Goal: Information Seeking & Learning: Compare options

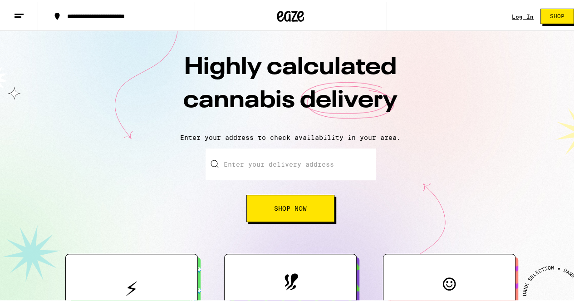
click at [19, 12] on line at bounding box center [19, 12] width 9 height 0
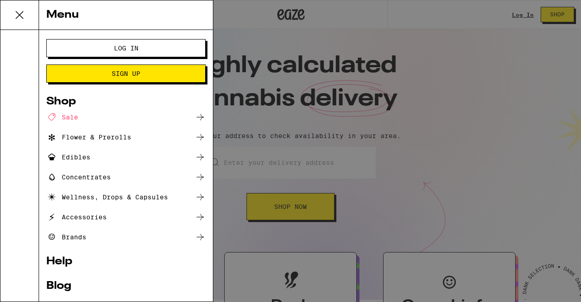
click at [84, 235] on div "Brands" at bounding box center [66, 236] width 40 height 11
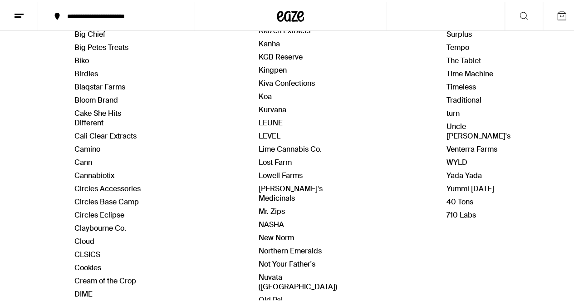
scroll to position [234, 0]
click at [267, 230] on link "New Norm" at bounding box center [276, 235] width 35 height 10
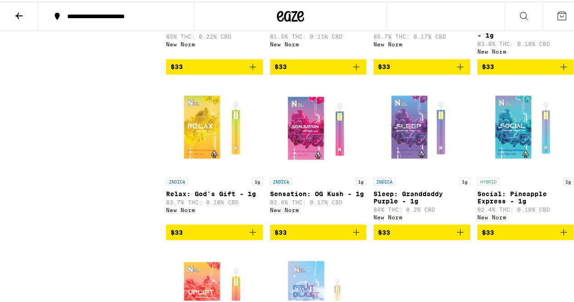
scroll to position [681, 0]
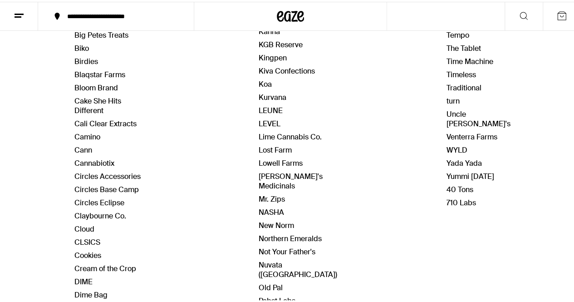
scroll to position [251, 0]
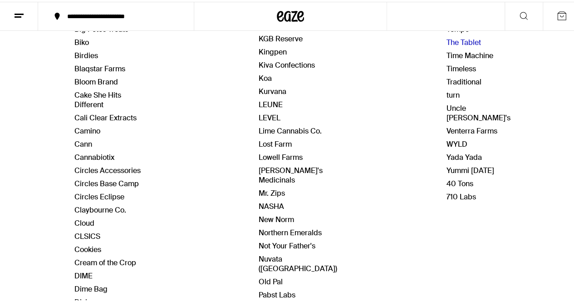
click at [452, 36] on link "The Tablet" at bounding box center [463, 41] width 34 height 10
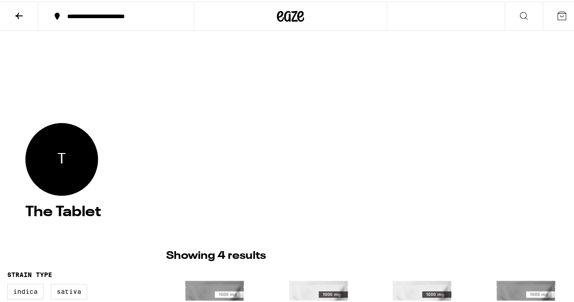
scroll to position [176, 0]
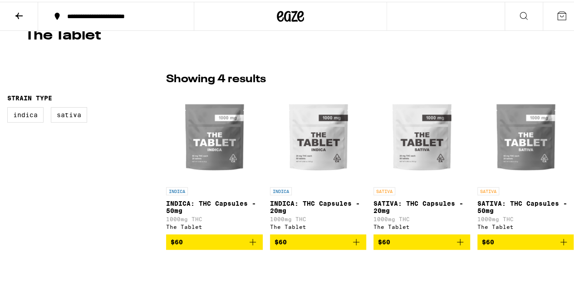
click at [321, 151] on img "Open page for INDICA: THC Capsules - 20mg from The Tablet" at bounding box center [318, 135] width 91 height 91
click at [219, 150] on img "Open page for INDICA: THC Capsules - 50mg from The Tablet" at bounding box center [214, 135] width 91 height 91
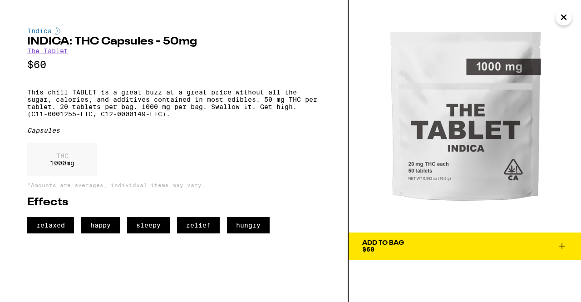
click at [563, 16] on icon "Close" at bounding box center [563, 17] width 5 height 5
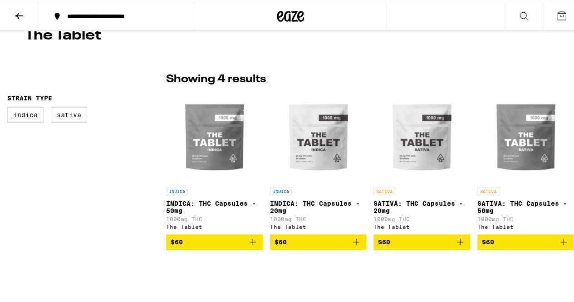
click at [20, 17] on icon at bounding box center [19, 14] width 11 height 11
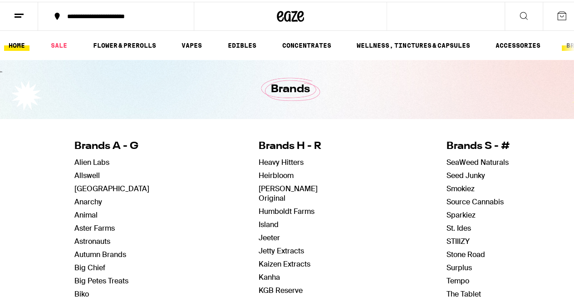
click at [20, 41] on link "HOME" at bounding box center [16, 43] width 25 height 11
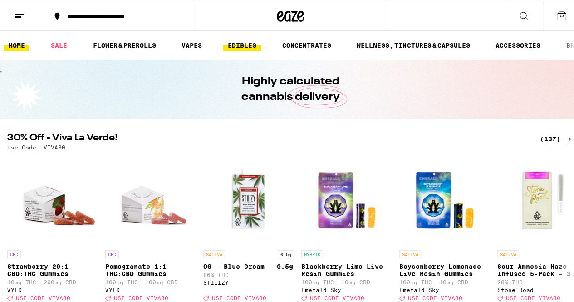
click at [244, 41] on link "EDIBLES" at bounding box center [242, 43] width 38 height 11
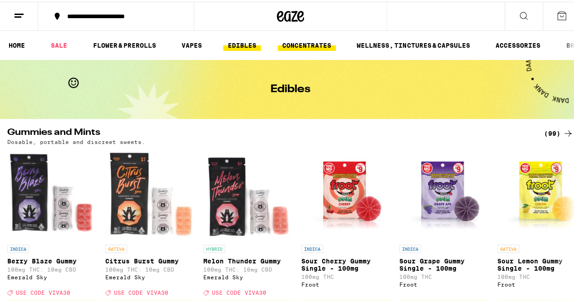
click at [297, 47] on link "CONCENTRATES" at bounding box center [307, 43] width 58 height 11
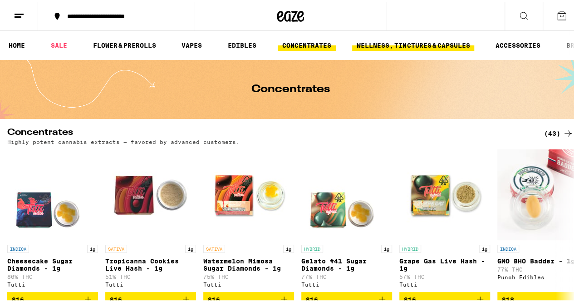
click at [425, 47] on link "WELLNESS, TINCTURES & CAPSULES" at bounding box center [413, 43] width 122 height 11
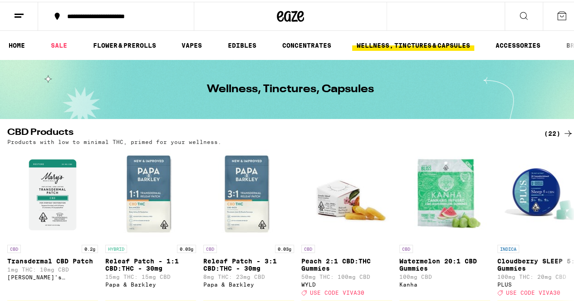
click at [286, 83] on h1 "Wellness, Tinctures, Capsules" at bounding box center [290, 87] width 167 height 11
copy h1 "Wellness, Tinctures, Capsules"
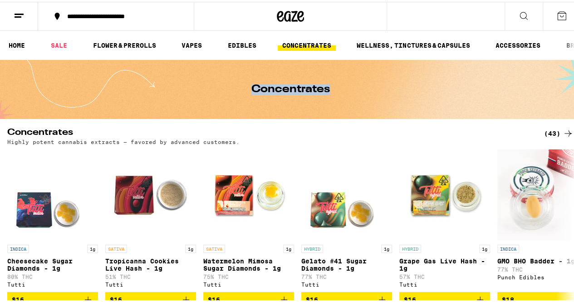
click at [22, 23] on button at bounding box center [19, 14] width 38 height 29
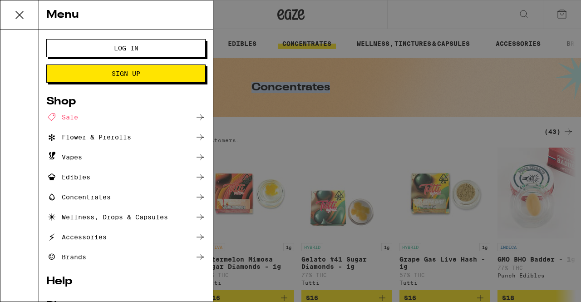
click at [65, 252] on div "Brands" at bounding box center [66, 256] width 40 height 11
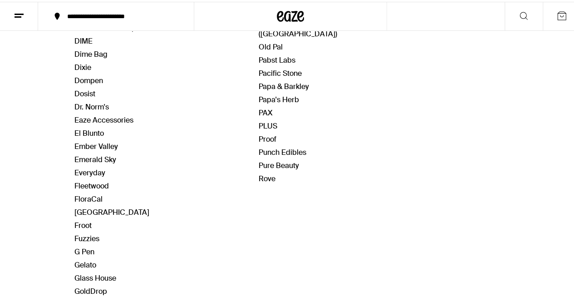
scroll to position [484, 0]
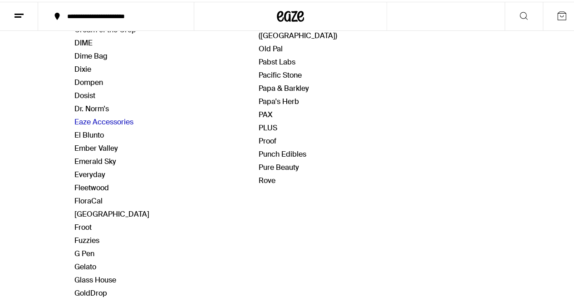
click at [83, 119] on link "Eaze Accessories" at bounding box center [103, 120] width 59 height 10
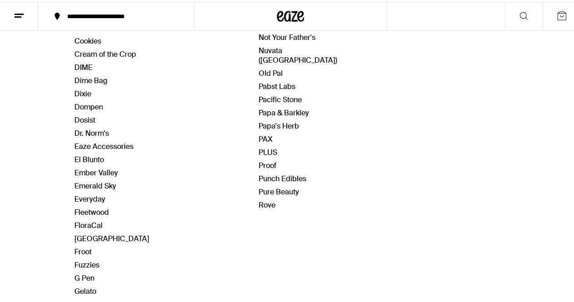
scroll to position [459, 0]
click at [88, 153] on link "El Blunto" at bounding box center [88, 158] width 29 height 10
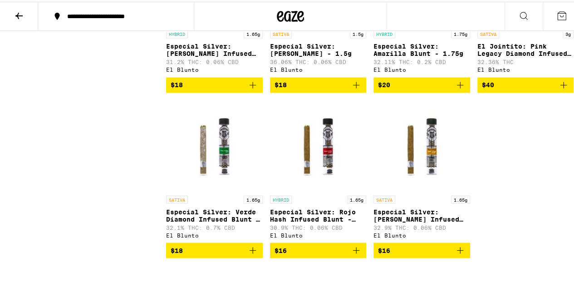
scroll to position [557, 0]
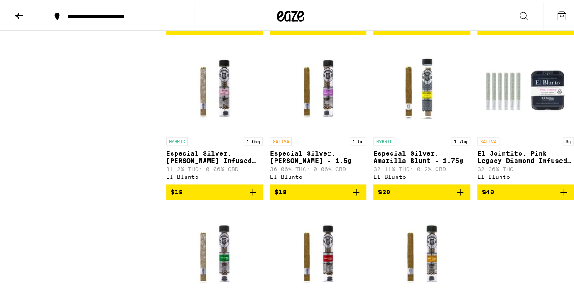
click at [307, 129] on img "Open page for Especial Silver: Lila Blunt - 1.5g from El Blunto" at bounding box center [318, 85] width 97 height 91
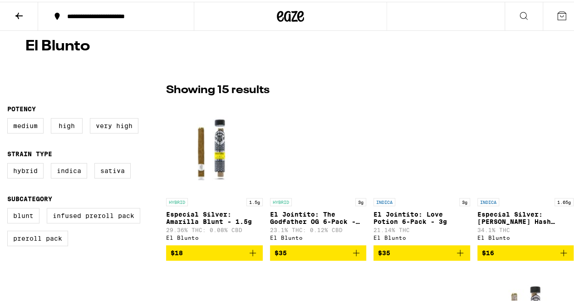
scroll to position [165, 0]
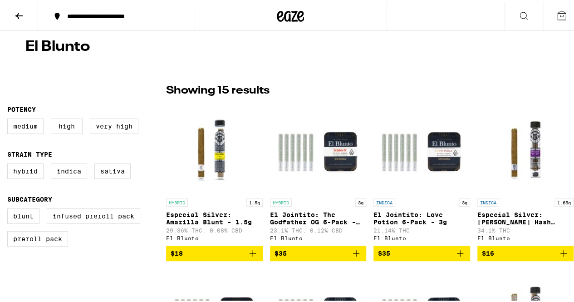
scroll to position [557, 0]
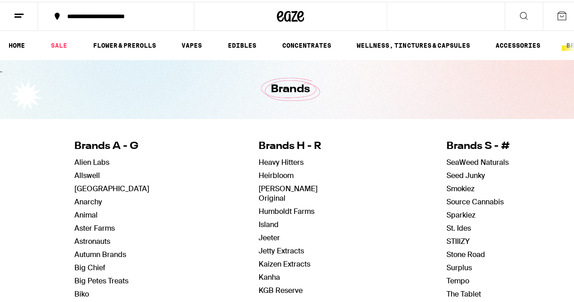
click at [116, 114] on div "Brands" at bounding box center [290, 87] width 348 height 59
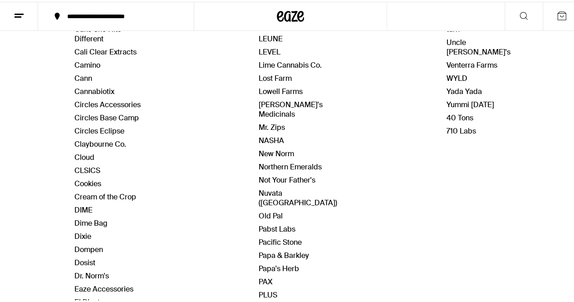
scroll to position [317, 0]
click at [449, 98] on link "Yummi [DATE]" at bounding box center [470, 103] width 48 height 10
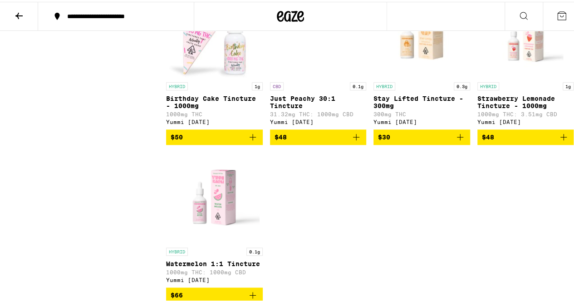
scroll to position [447, 0]
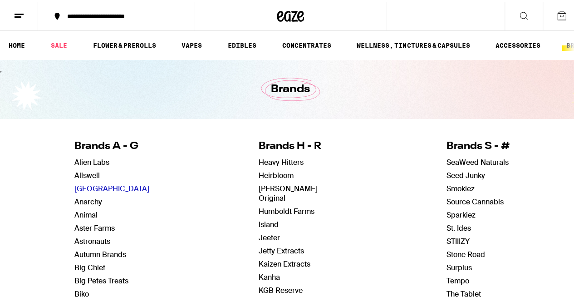
click at [107, 187] on link "[GEOGRAPHIC_DATA]" at bounding box center [111, 187] width 75 height 10
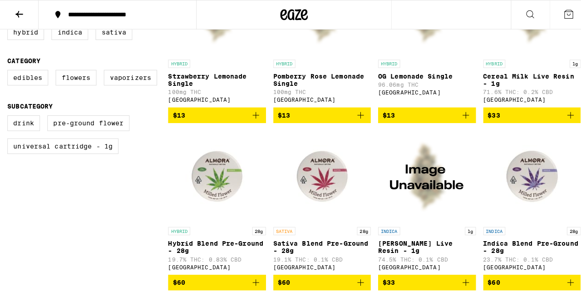
scroll to position [343, 0]
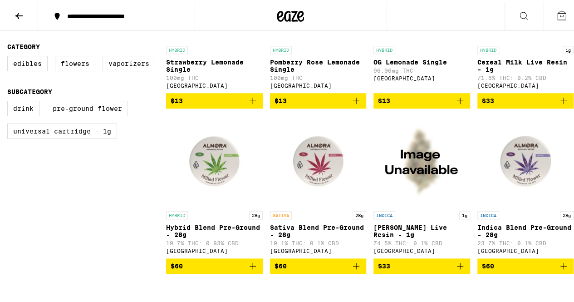
click at [327, 49] on div "HYBRID" at bounding box center [318, 48] width 97 height 8
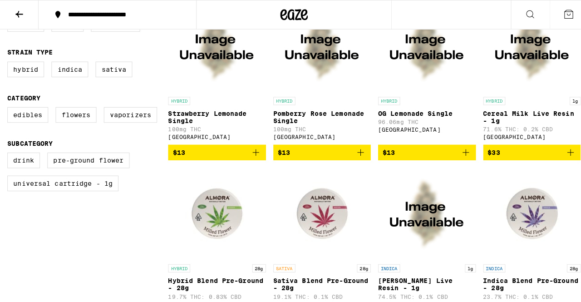
scroll to position [122, 0]
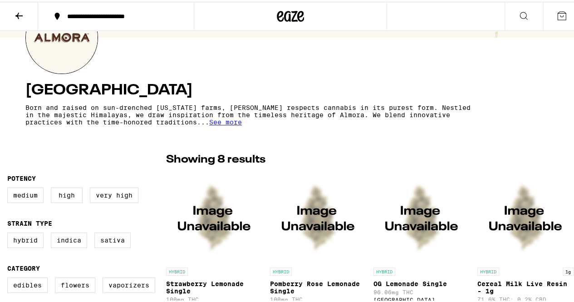
click at [299, 204] on img "Open page for Pomberry Rose Lemonade Single from Almora Farm" at bounding box center [318, 215] width 91 height 91
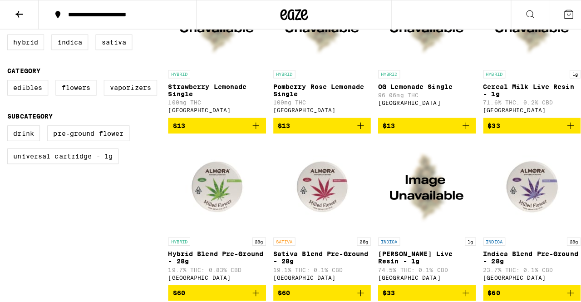
scroll to position [318, 0]
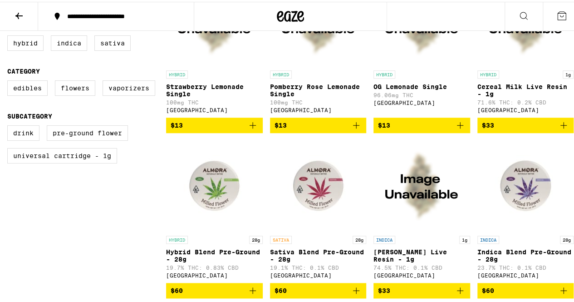
click at [519, 43] on img "Open page for Cereal Milk Live Resin - 1g from Almora Farm" at bounding box center [525, 18] width 91 height 91
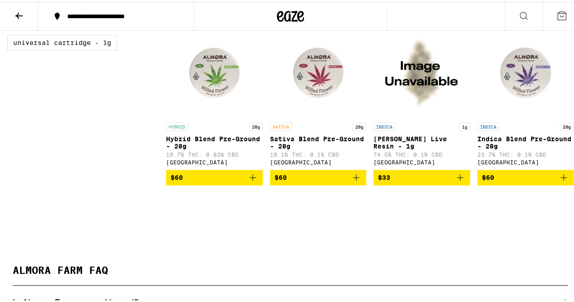
scroll to position [434, 0]
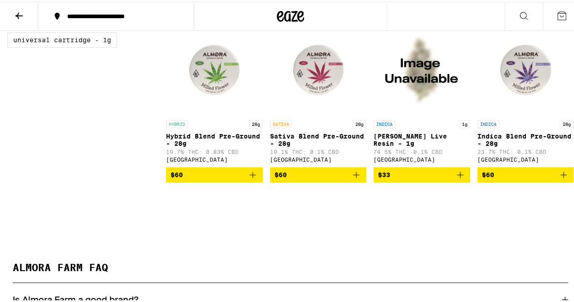
click at [519, 90] on img "Open page for Indica Blend Pre-Ground - 28g from Almora Farm" at bounding box center [525, 68] width 91 height 91
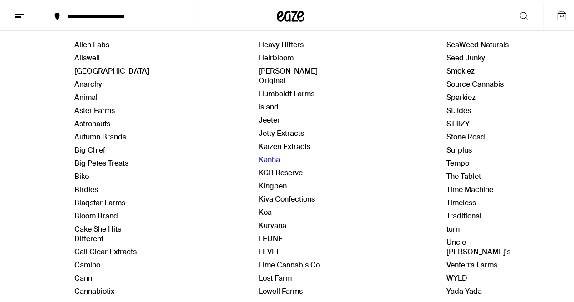
scroll to position [67, 0]
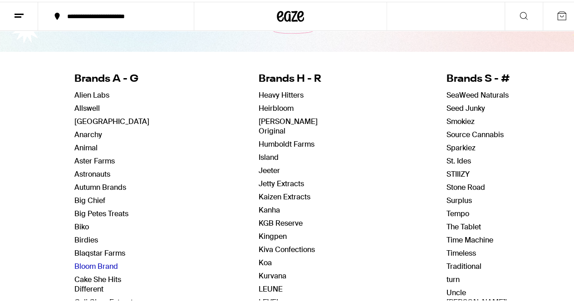
click at [100, 262] on link "Bloom Brand" at bounding box center [96, 265] width 44 height 10
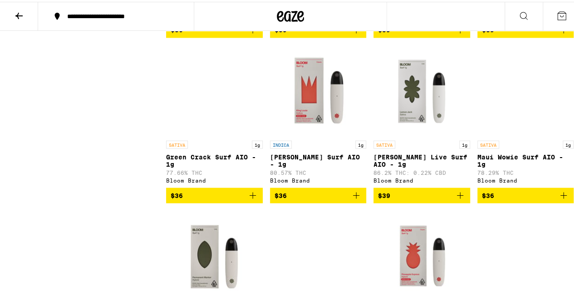
scroll to position [744, 0]
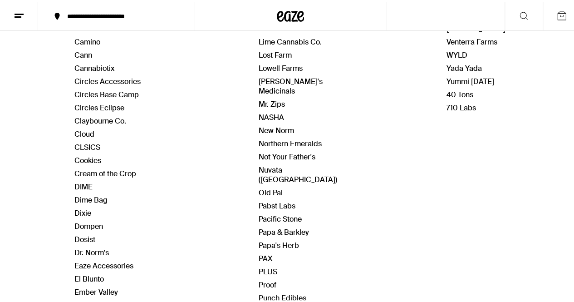
scroll to position [341, 0]
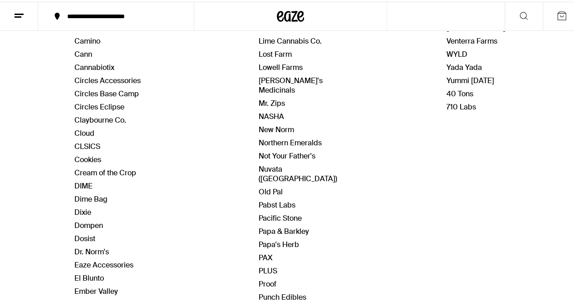
click at [276, 301] on link "Pure Beauty" at bounding box center [279, 309] width 40 height 10
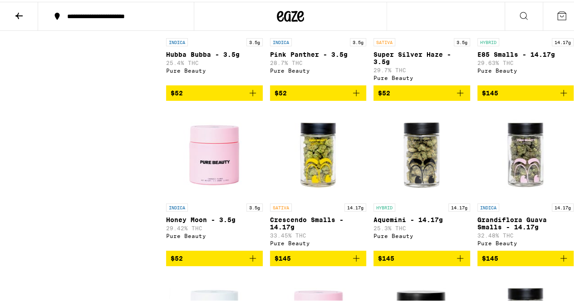
scroll to position [1699, 0]
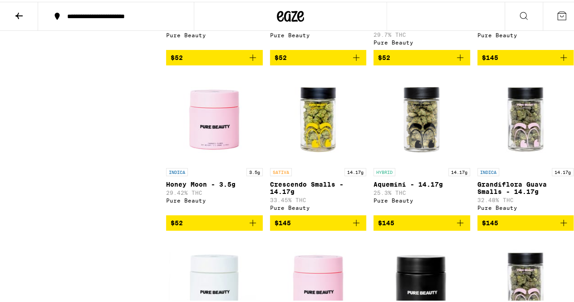
click at [325, 162] on img "Open page for Crescendo Smalls - 14.17g from Pure Beauty" at bounding box center [318, 116] width 91 height 91
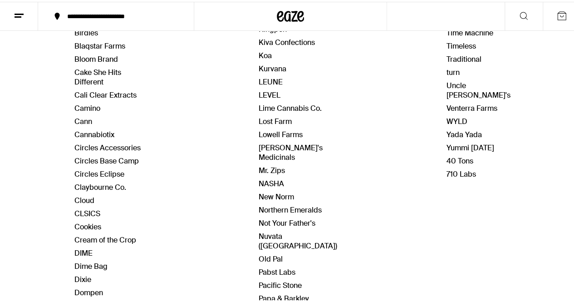
scroll to position [278, 0]
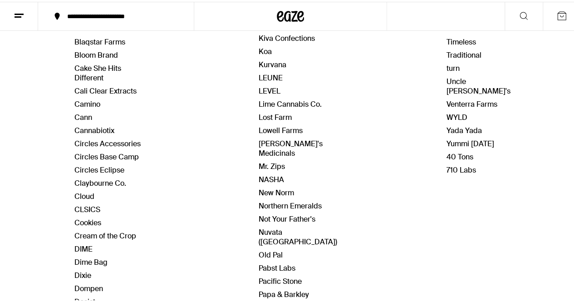
click at [161, 170] on div "Brands A - G Alien Labs Allswell Almora Farm Anarchy Animal Aster Farms Astrona…" at bounding box center [290, 188] width 432 height 684
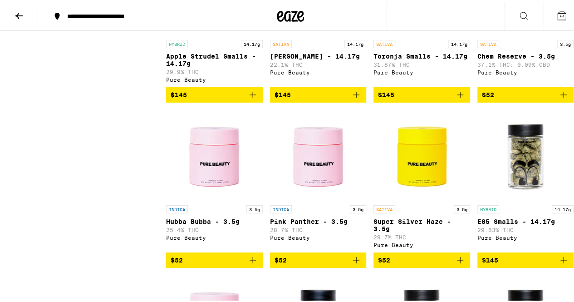
scroll to position [1320, 0]
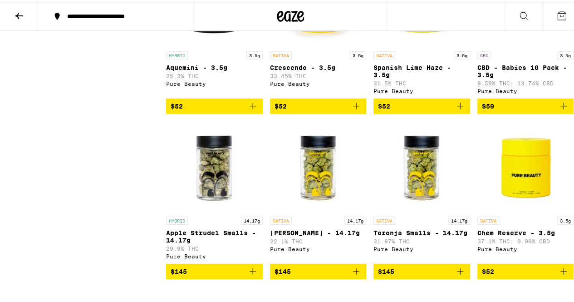
click at [216, 110] on span "$52" at bounding box center [215, 104] width 88 height 11
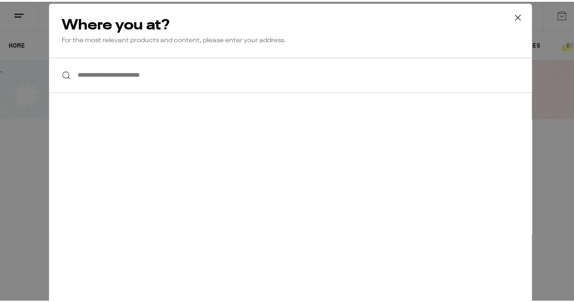
click at [514, 17] on icon at bounding box center [518, 16] width 14 height 14
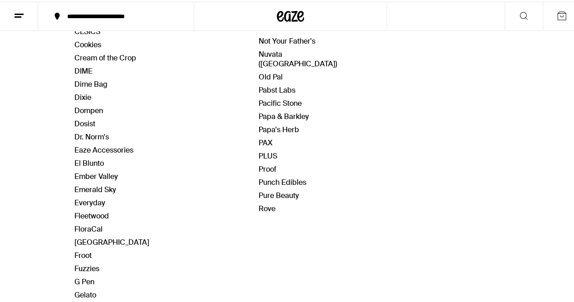
scroll to position [470, 0]
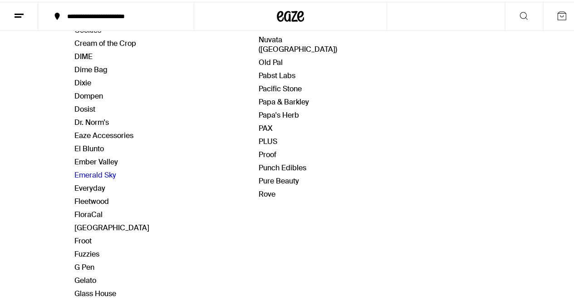
click at [86, 168] on link "Emerald Sky" at bounding box center [95, 173] width 42 height 10
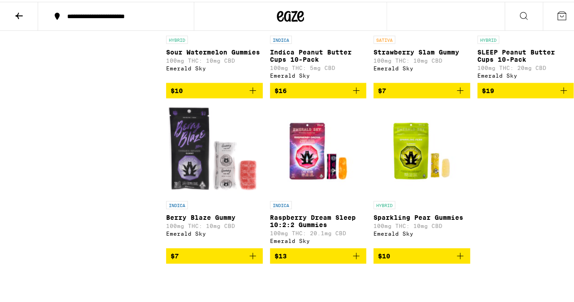
scroll to position [852, 0]
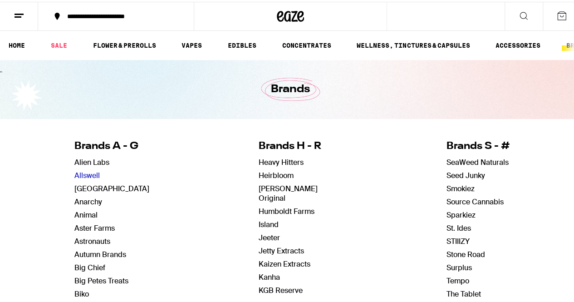
click at [92, 172] on link "Allswell" at bounding box center [86, 174] width 25 height 10
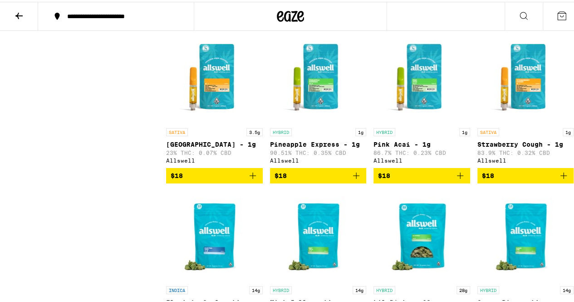
scroll to position [1551, 0]
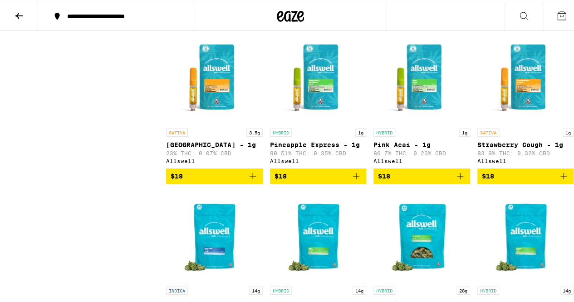
click at [318, 107] on img "Open page for Pineapple Express - 1g from Allswell" at bounding box center [318, 76] width 91 height 91
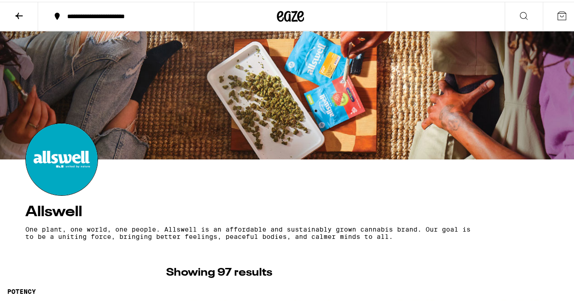
scroll to position [1551, 0]
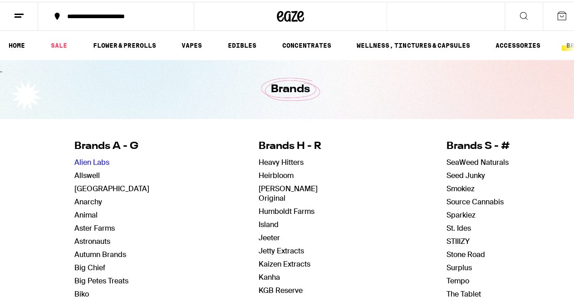
click at [91, 160] on link "Alien Labs" at bounding box center [91, 161] width 35 height 10
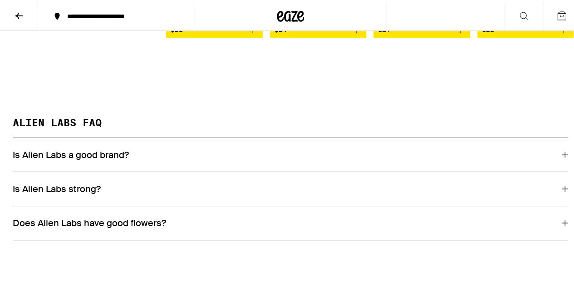
scroll to position [2036, 0]
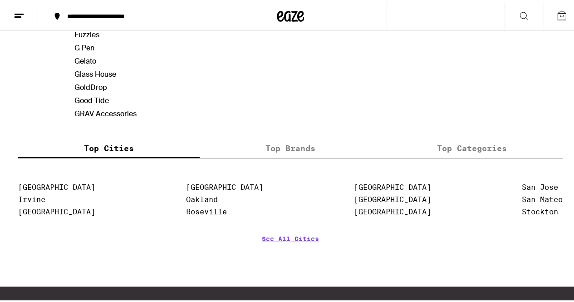
scroll to position [627, 0]
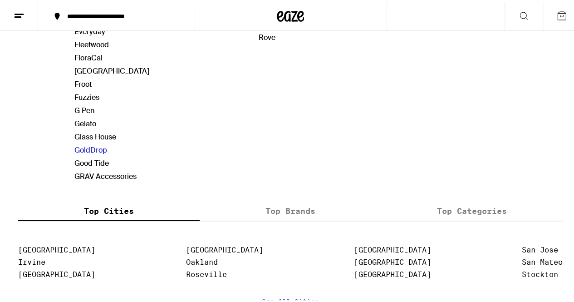
drag, startPoint x: 251, startPoint y: 224, endPoint x: 94, endPoint y: 143, distance: 177.1
click at [94, 143] on link "GoldDrop" at bounding box center [90, 148] width 33 height 10
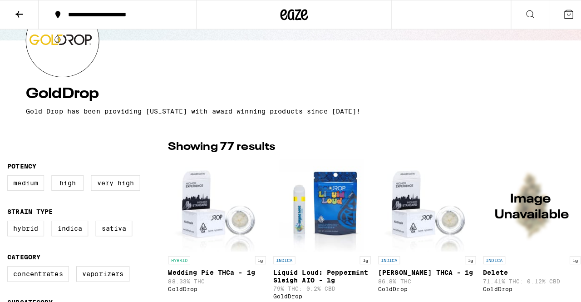
scroll to position [117, 0]
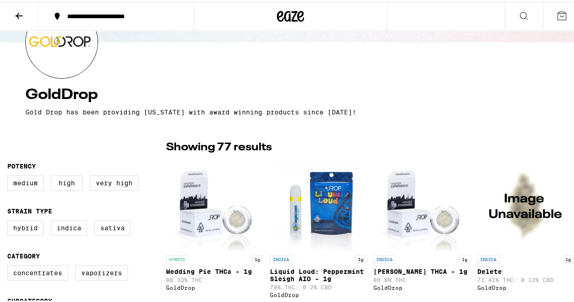
click at [527, 219] on img "Open page for Delete from GoldDrop" at bounding box center [525, 203] width 91 height 91
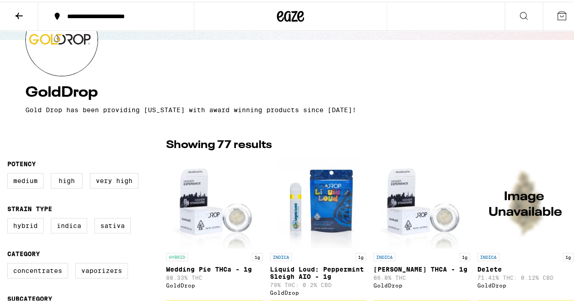
scroll to position [110, 0]
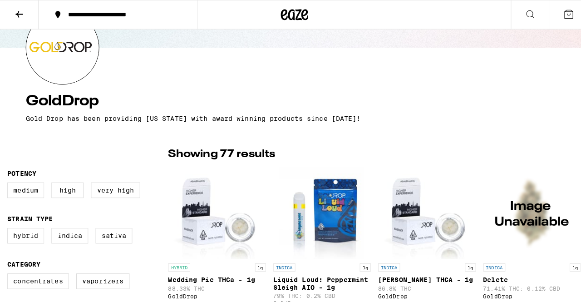
scroll to position [117, 0]
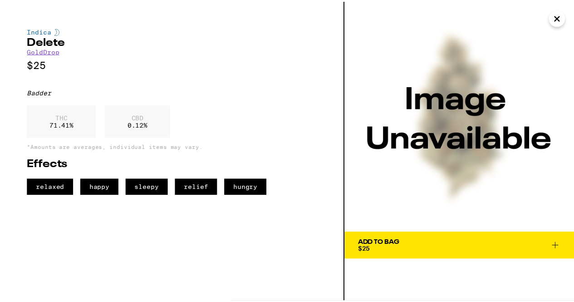
scroll to position [121, 0]
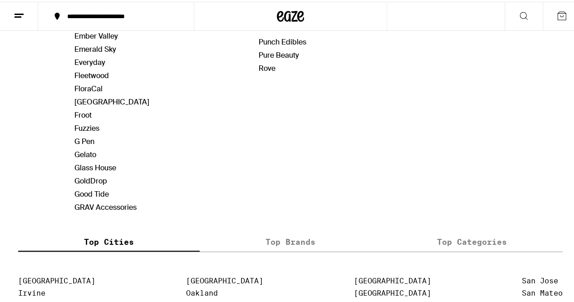
scroll to position [596, 0]
click at [108, 162] on link "Glass House" at bounding box center [95, 166] width 42 height 10
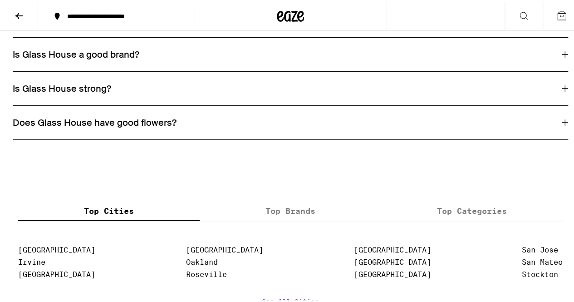
scroll to position [3601, 0]
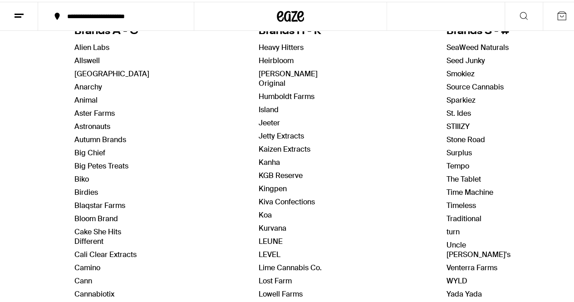
scroll to position [120, 0]
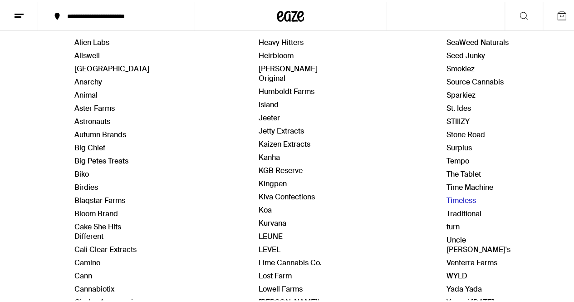
click at [446, 197] on link "Timeless" at bounding box center [460, 199] width 29 height 10
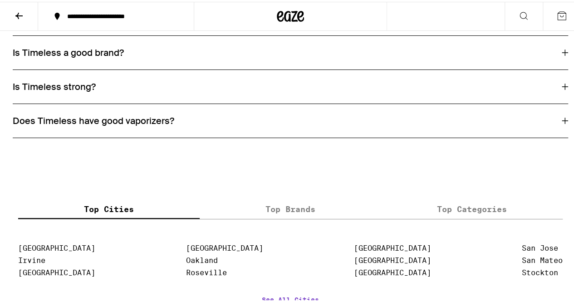
scroll to position [1992, 0]
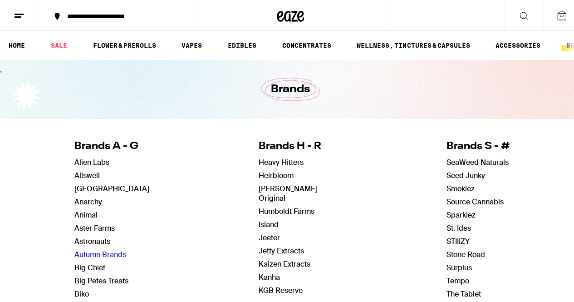
click at [97, 250] on link "Autumn Brands" at bounding box center [100, 253] width 52 height 10
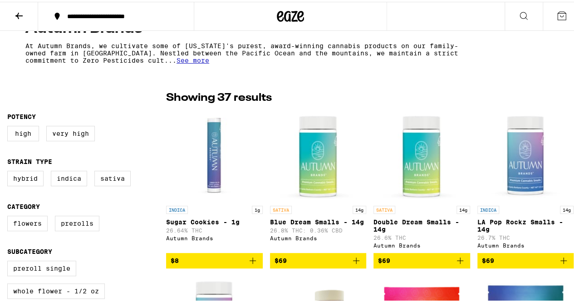
scroll to position [198, 0]
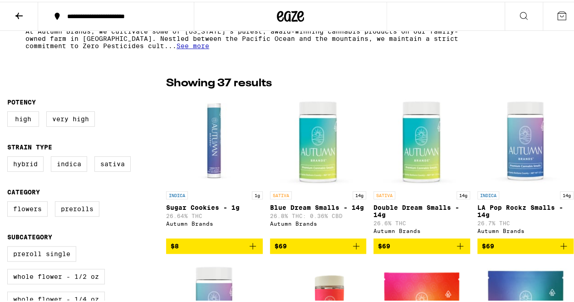
click at [208, 138] on img "Open page for Sugar Cookies - 1g from Autumn Brands" at bounding box center [214, 139] width 91 height 91
click at [216, 125] on img "Open page for Sugar Cookies - 1g from Autumn Brands" at bounding box center [214, 139] width 91 height 91
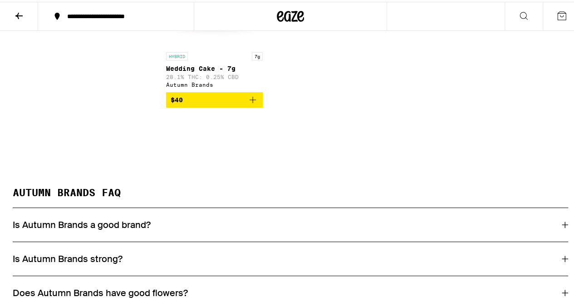
scroll to position [1808, 0]
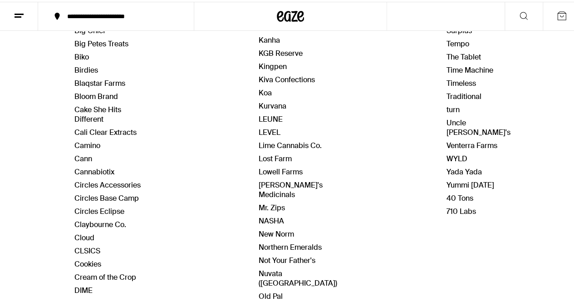
scroll to position [403, 0]
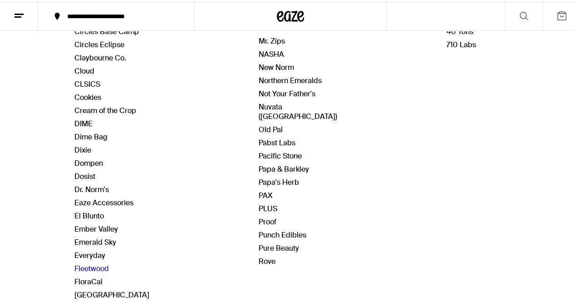
click at [88, 262] on link "Fleetwood" at bounding box center [91, 267] width 34 height 10
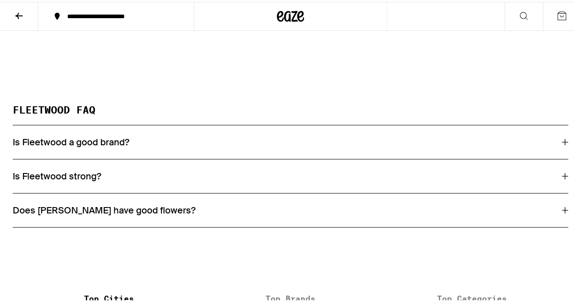
scroll to position [2567, 0]
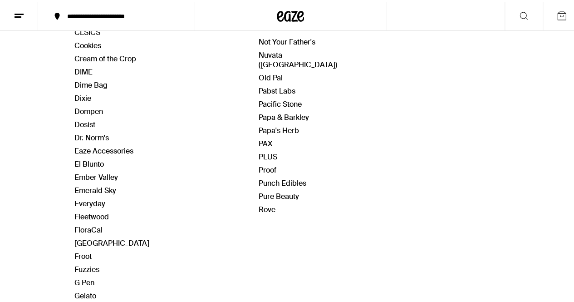
scroll to position [455, 0]
click at [92, 132] on link "Dr. Norm's" at bounding box center [91, 137] width 34 height 10
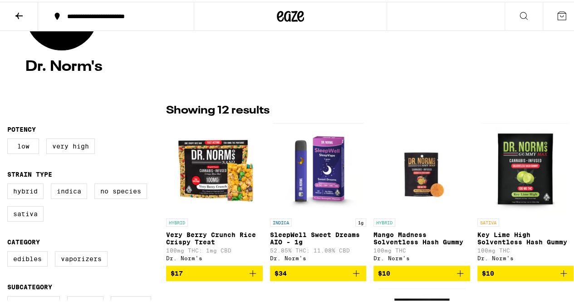
scroll to position [150, 0]
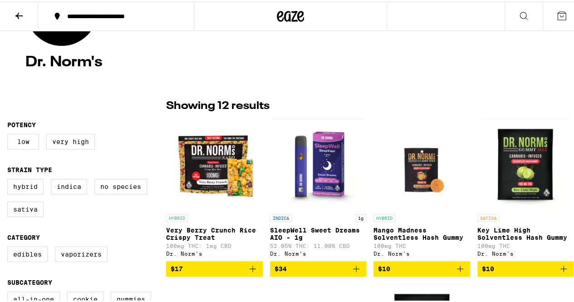
click at [397, 189] on img "Open page for Mango Madness Solventless Hash Gummy from Dr. Norm's" at bounding box center [421, 162] width 91 height 91
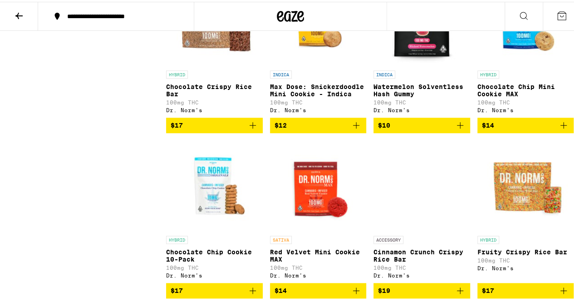
scroll to position [458, 0]
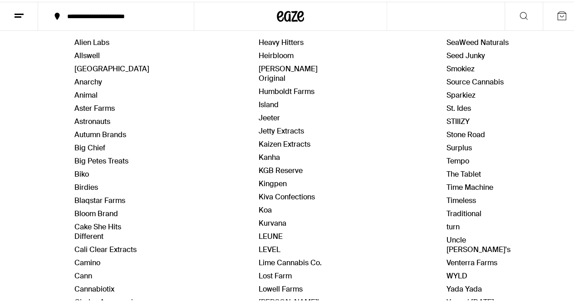
scroll to position [121, 0]
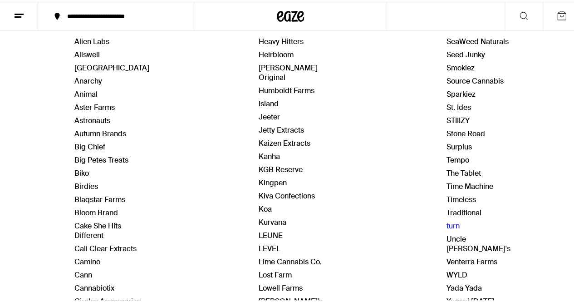
click at [447, 221] on link "turn" at bounding box center [452, 224] width 13 height 10
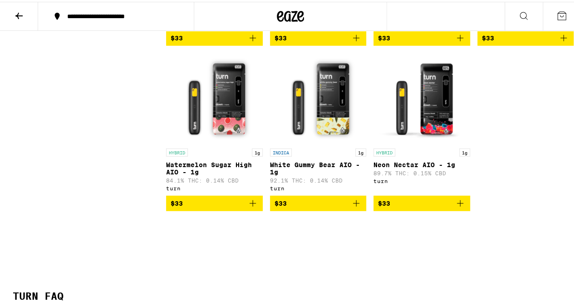
scroll to position [1225, 0]
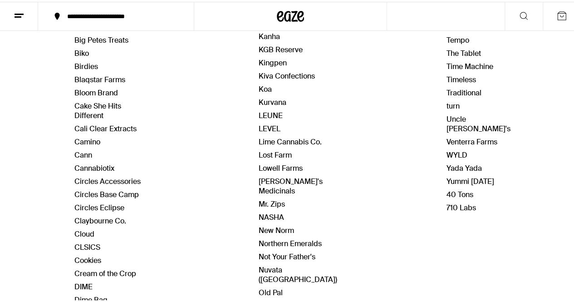
scroll to position [260, 0]
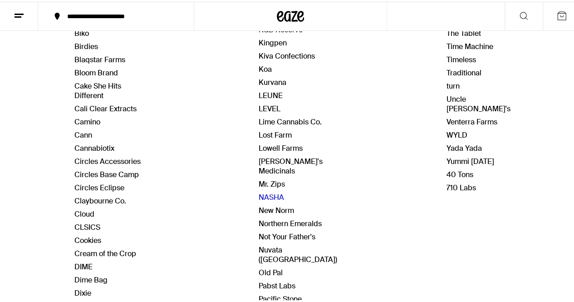
click at [265, 191] on link "NASHA" at bounding box center [271, 196] width 25 height 10
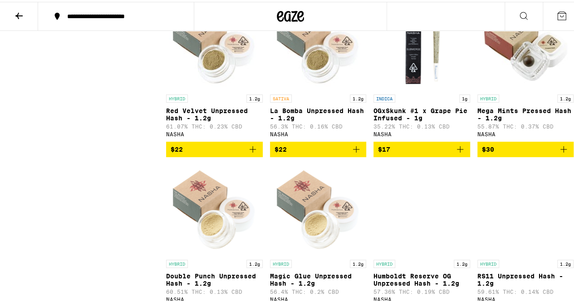
scroll to position [2779, 0]
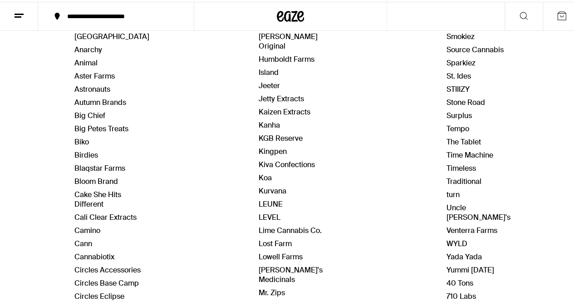
scroll to position [152, 0]
click at [449, 250] on link "Yada Yada" at bounding box center [463, 255] width 35 height 10
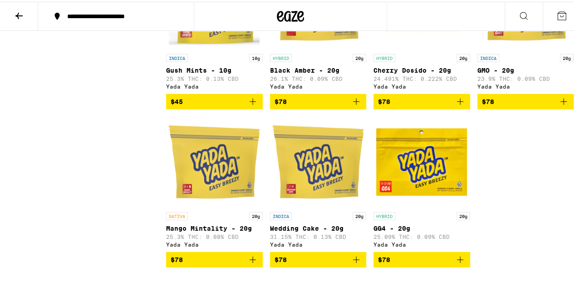
scroll to position [1274, 0]
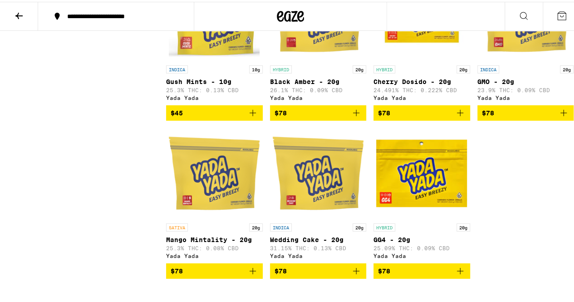
click at [420, 196] on img "Open page for GG4 - 20g from Yada Yada" at bounding box center [421, 171] width 91 height 91
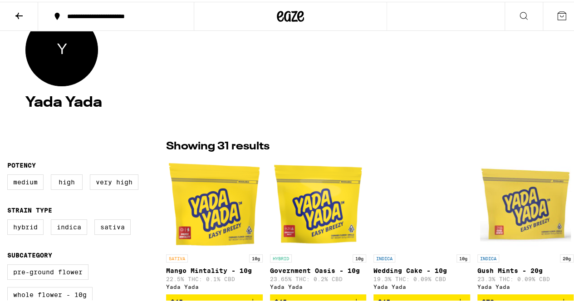
scroll to position [109, 0]
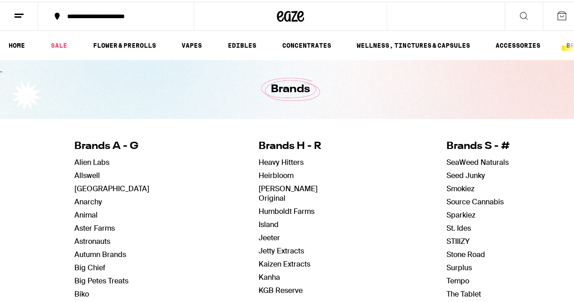
click at [274, 231] on link "Jeeter" at bounding box center [269, 236] width 21 height 10
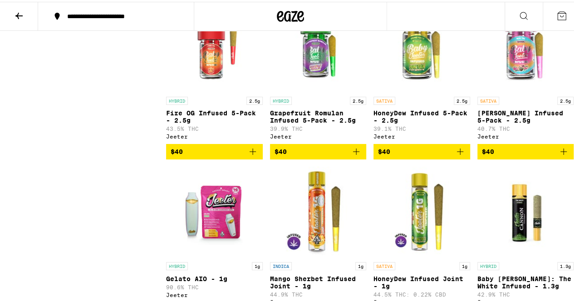
scroll to position [2432, 0]
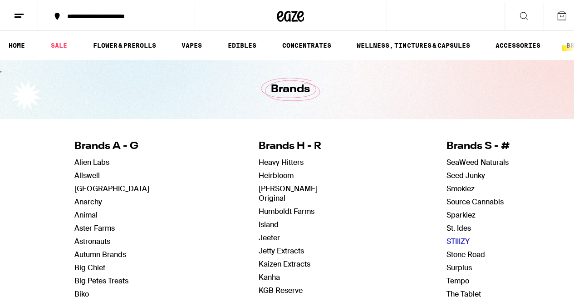
click at [446, 235] on link "STIIIZY" at bounding box center [457, 240] width 23 height 10
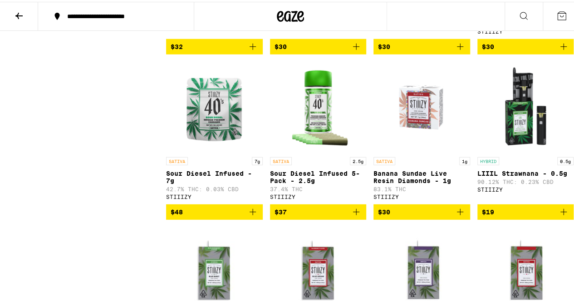
scroll to position [1216, 0]
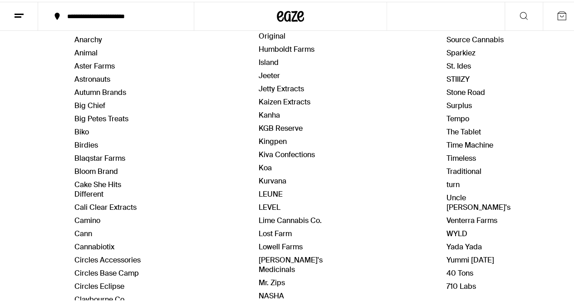
scroll to position [160, 0]
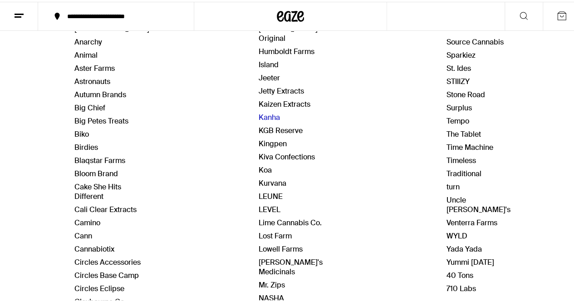
click at [259, 111] on link "Kanha" at bounding box center [269, 116] width 21 height 10
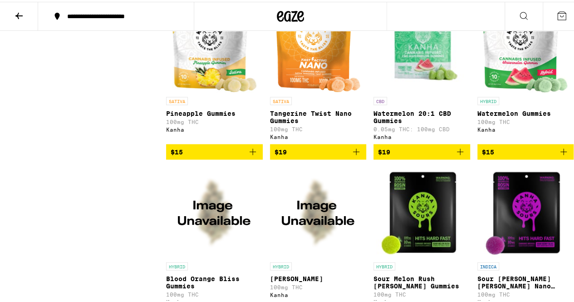
scroll to position [787, 0]
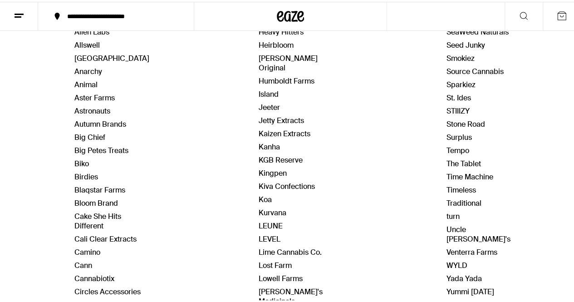
scroll to position [131, 0]
click at [83, 248] on link "Camino" at bounding box center [87, 250] width 26 height 10
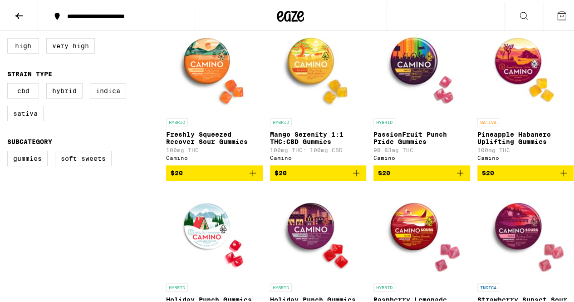
scroll to position [271, 0]
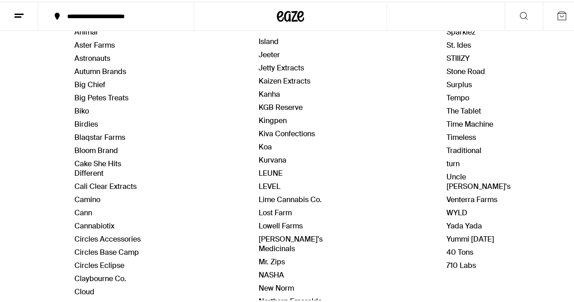
scroll to position [200, 0]
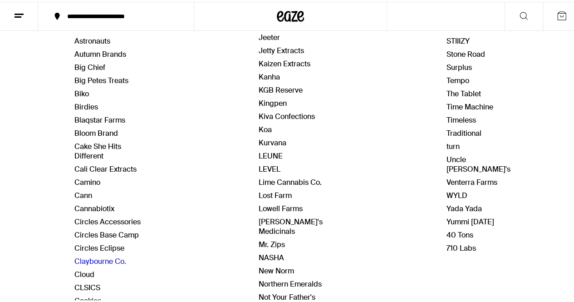
click at [112, 255] on link "Claybourne Co." at bounding box center [100, 260] width 52 height 10
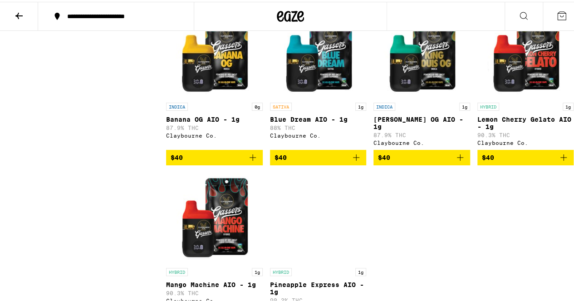
scroll to position [4252, 0]
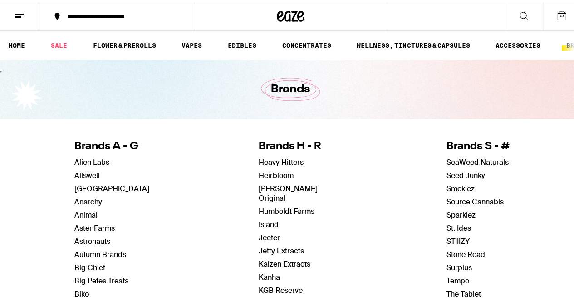
scroll to position [20, 0]
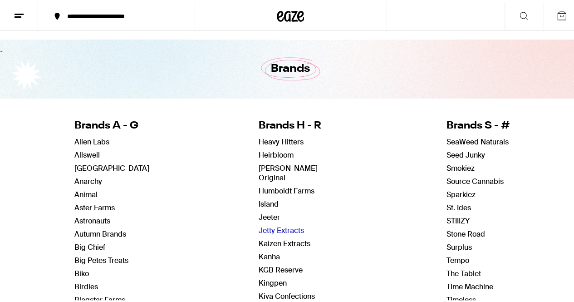
click at [287, 224] on link "Jetty Extracts" at bounding box center [281, 229] width 45 height 10
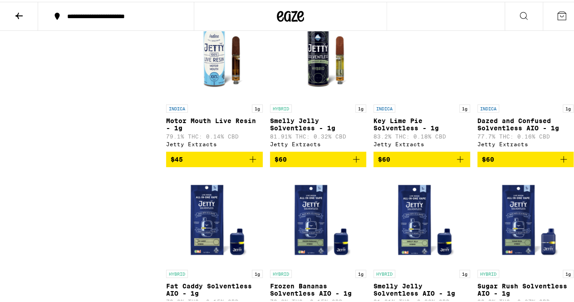
scroll to position [3766, 0]
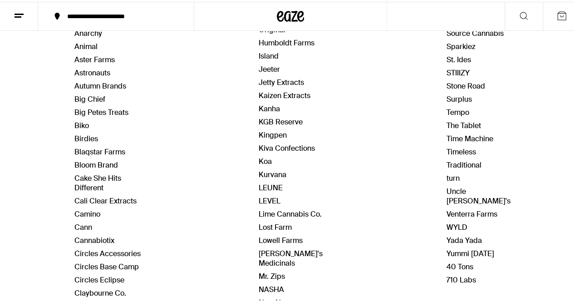
scroll to position [173, 0]
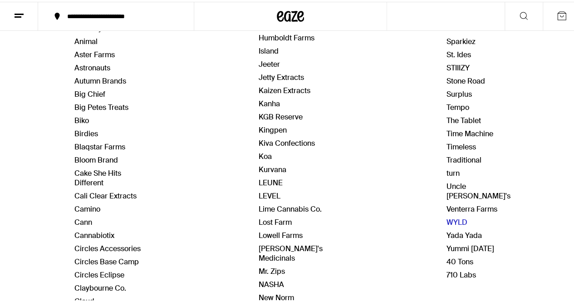
click at [446, 216] on link "WYLD" at bounding box center [456, 221] width 21 height 10
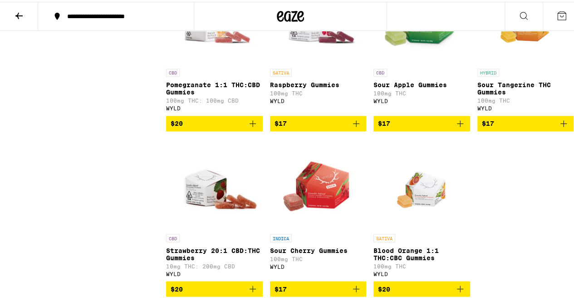
scroll to position [651, 0]
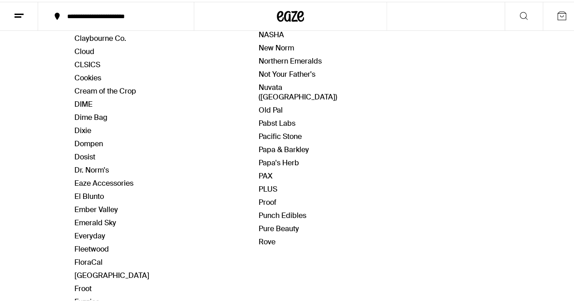
scroll to position [422, 0]
click at [259, 170] on link "PAX" at bounding box center [266, 175] width 14 height 10
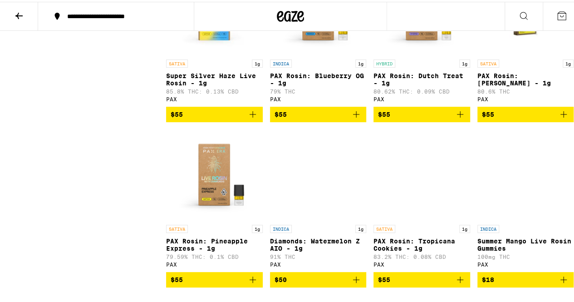
scroll to position [1826, 0]
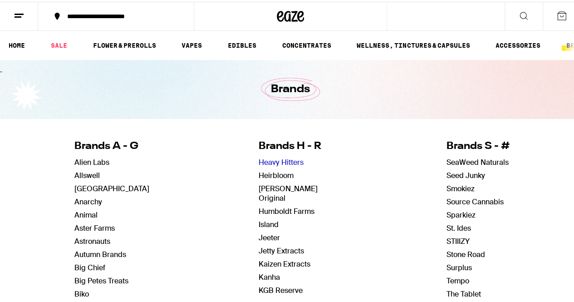
click at [267, 161] on link "Heavy Hitters" at bounding box center [281, 161] width 45 height 10
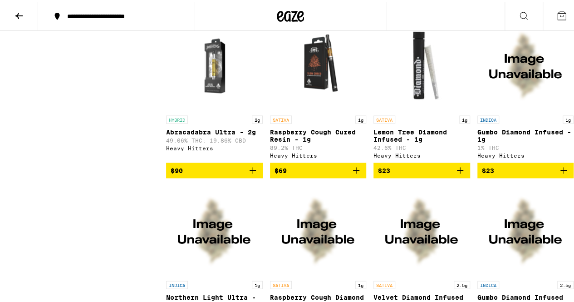
scroll to position [769, 0]
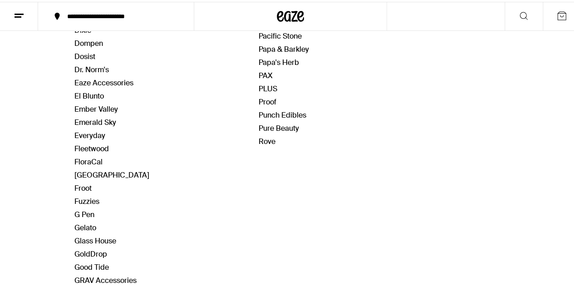
scroll to position [524, 0]
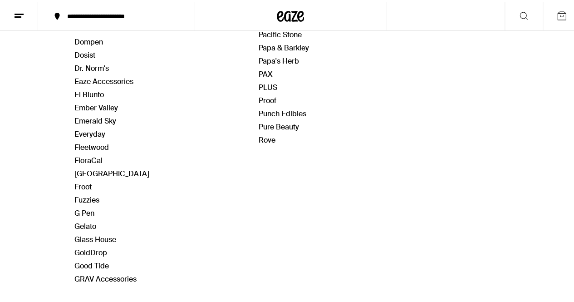
click at [90, 181] on span "Froot" at bounding box center [111, 185] width 75 height 10
click at [87, 180] on link "Froot" at bounding box center [82, 185] width 17 height 10
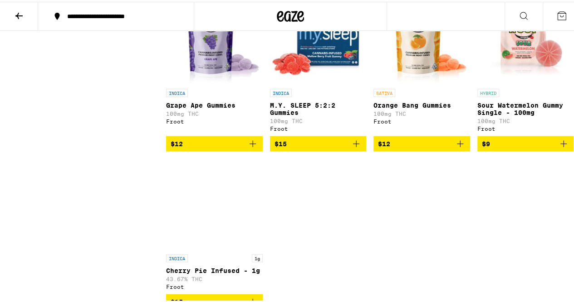
scroll to position [936, 0]
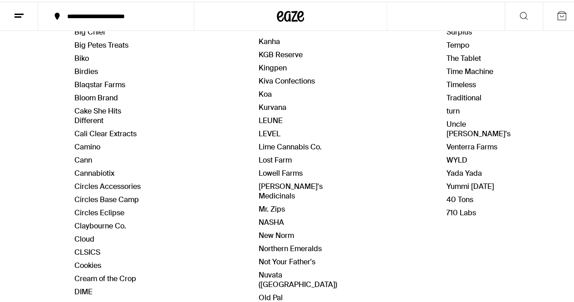
scroll to position [241, 0]
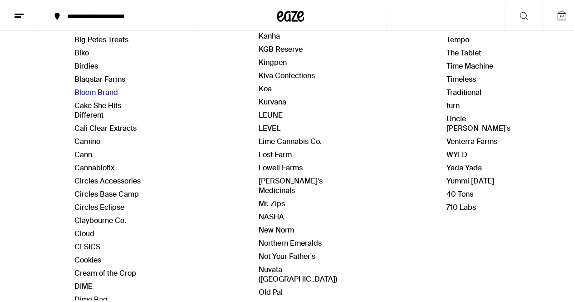
click at [93, 86] on link "Bloom Brand" at bounding box center [96, 91] width 44 height 10
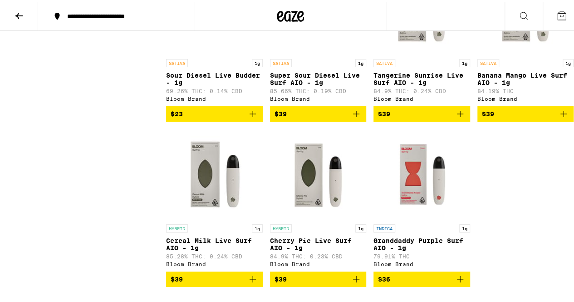
scroll to position [1658, 0]
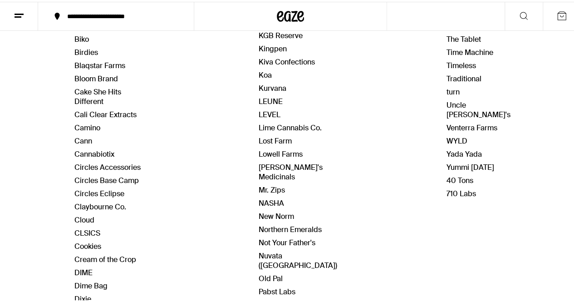
scroll to position [301, 0]
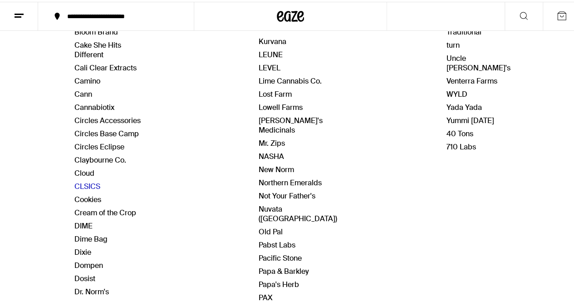
click at [86, 180] on link "CLSICS" at bounding box center [87, 185] width 26 height 10
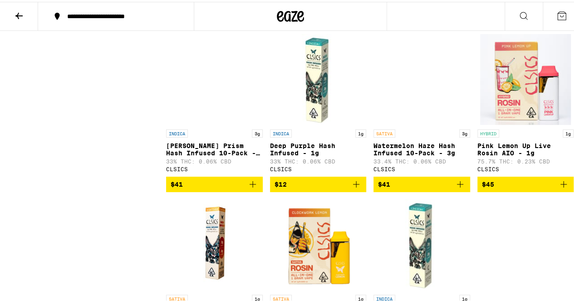
scroll to position [1721, 0]
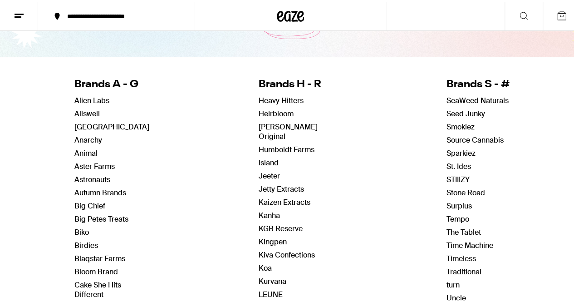
scroll to position [65, 0]
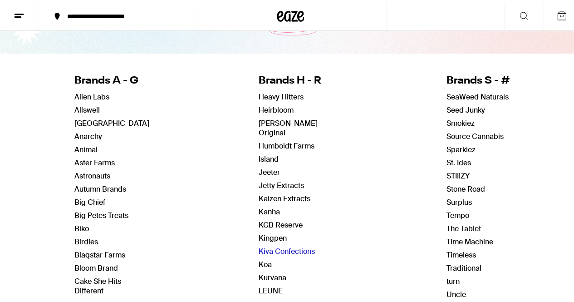
click at [267, 245] on link "Kiva Confections" at bounding box center [287, 250] width 56 height 10
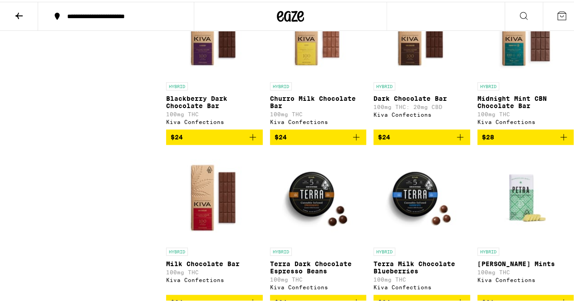
scroll to position [307, 0]
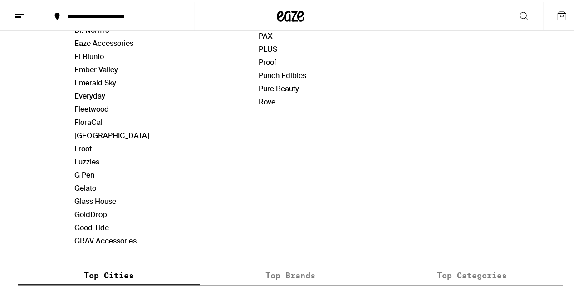
scroll to position [568, 0]
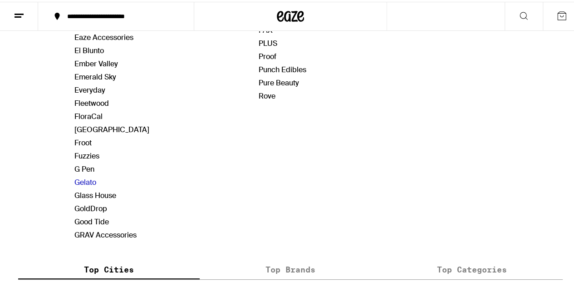
click at [87, 176] on link "Gelato" at bounding box center [85, 181] width 22 height 10
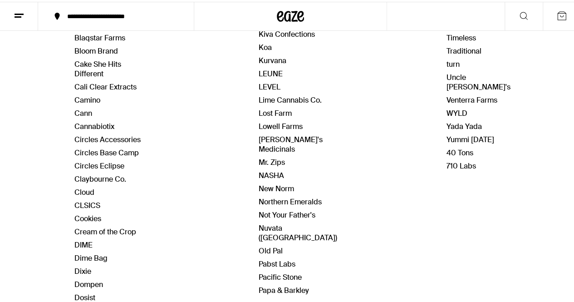
scroll to position [282, 0]
click at [271, 182] on link "New Norm" at bounding box center [276, 187] width 35 height 10
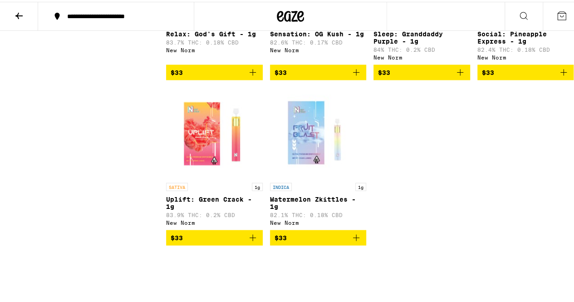
scroll to position [841, 0]
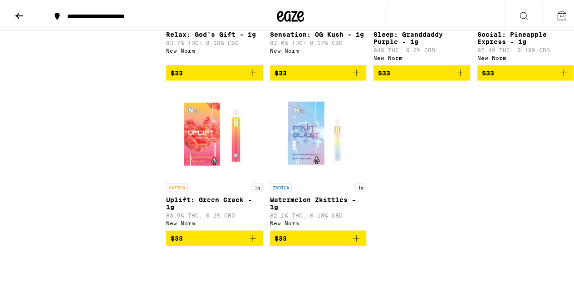
click at [309, 167] on img "Open page for Watermelon Zkittles - 1g from New Norm" at bounding box center [318, 131] width 91 height 91
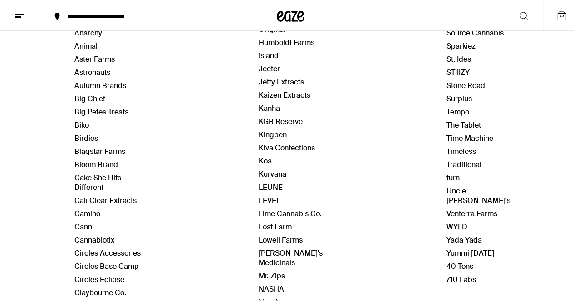
scroll to position [165, 0]
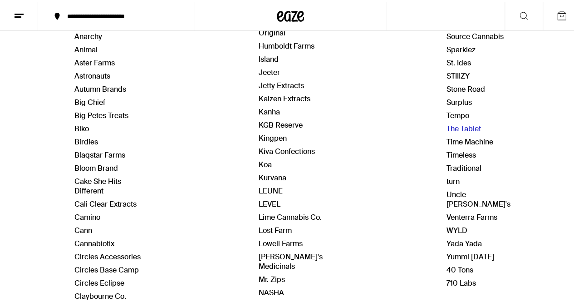
click at [446, 124] on link "The Tablet" at bounding box center [463, 127] width 34 height 10
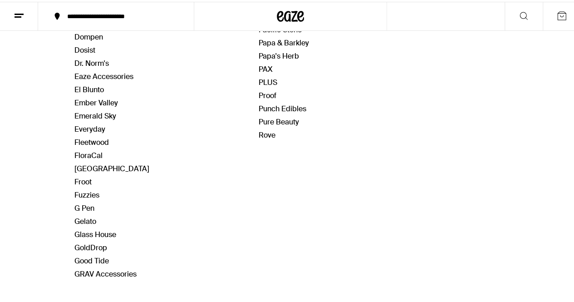
scroll to position [531, 0]
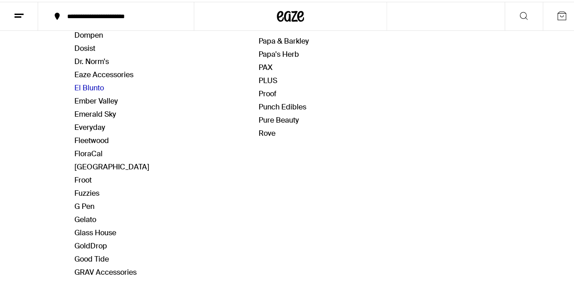
click at [85, 81] on link "El Blunto" at bounding box center [88, 86] width 29 height 10
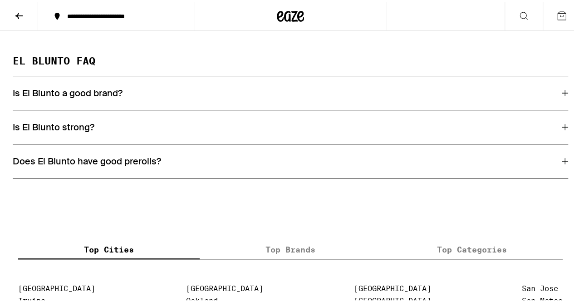
scroll to position [950, 0]
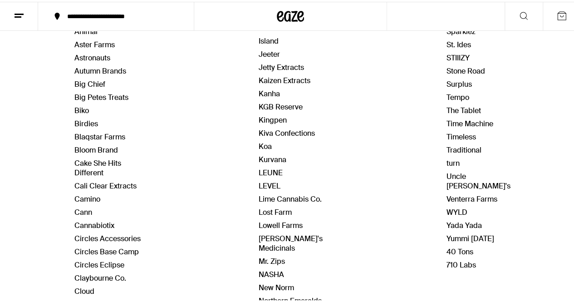
scroll to position [206, 0]
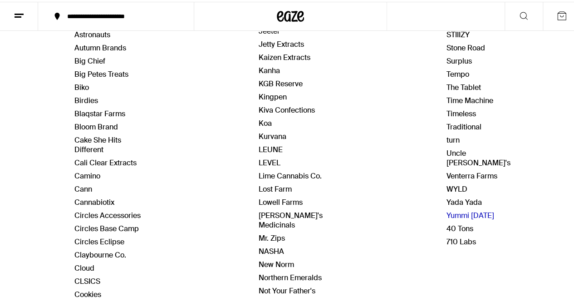
click at [446, 209] on link "Yummi [DATE]" at bounding box center [470, 214] width 48 height 10
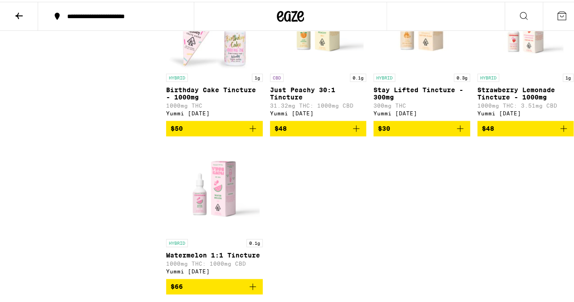
scroll to position [456, 0]
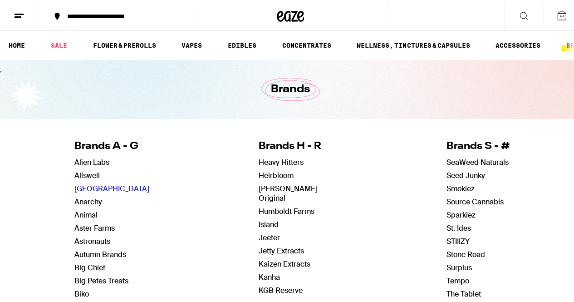
click at [102, 187] on link "[GEOGRAPHIC_DATA]" at bounding box center [111, 187] width 75 height 10
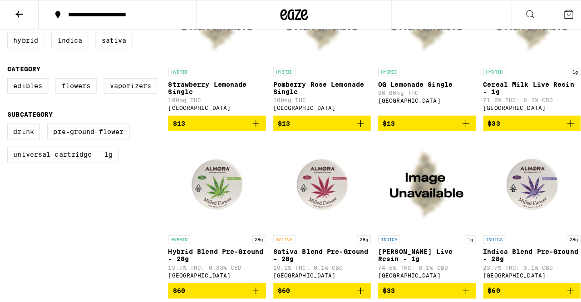
scroll to position [320, 0]
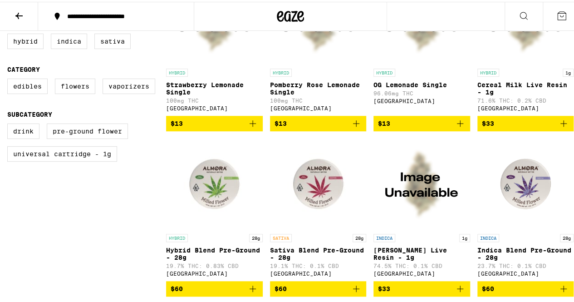
click at [316, 35] on img "Open page for Pomberry Rose Lemonade Single from Almora Farm" at bounding box center [318, 16] width 91 height 91
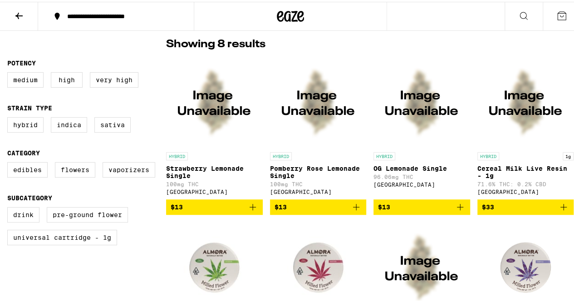
scroll to position [236, 0]
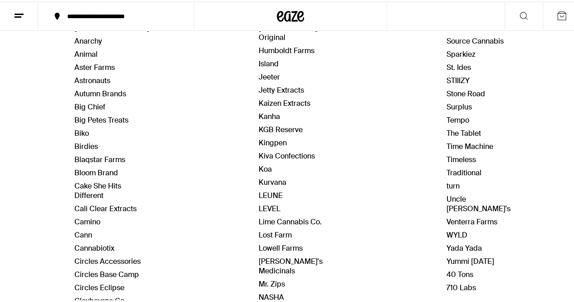
scroll to position [160, 0]
click at [108, 242] on link "Cannabiotix" at bounding box center [94, 247] width 40 height 10
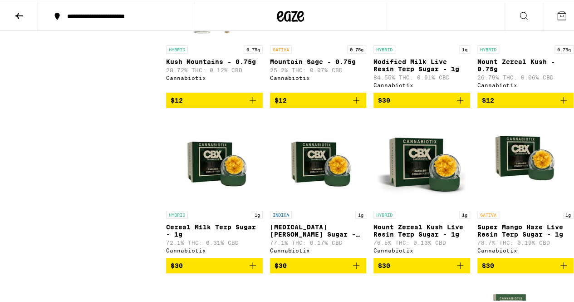
scroll to position [3311, 0]
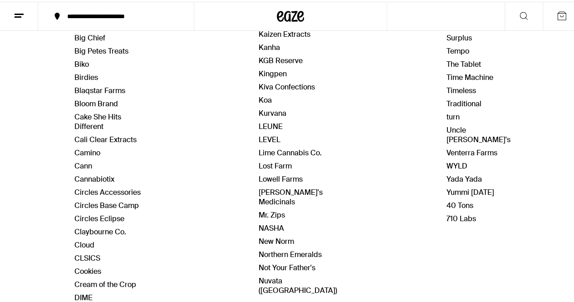
scroll to position [249, 0]
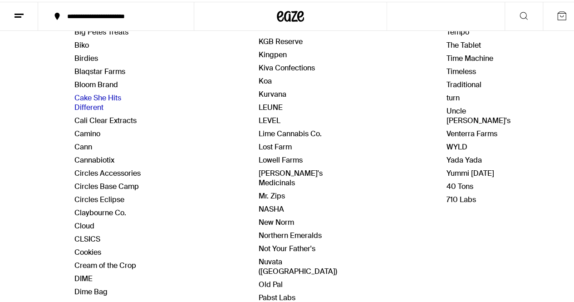
click at [106, 93] on link "Cake She Hits Different" at bounding box center [97, 100] width 47 height 19
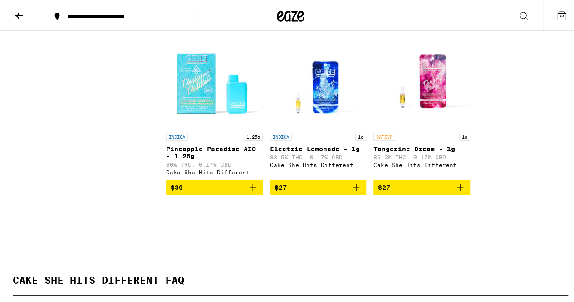
scroll to position [1433, 0]
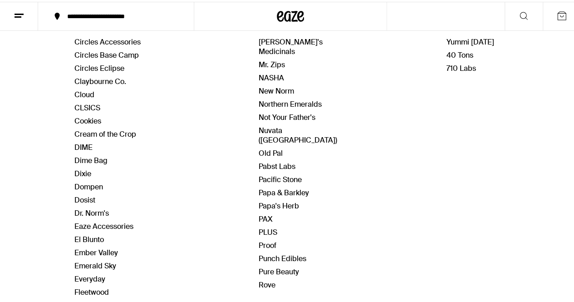
scroll to position [384, 0]
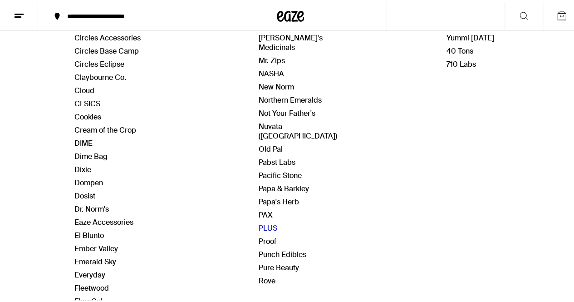
click at [265, 221] on link "PLUS" at bounding box center [268, 226] width 19 height 10
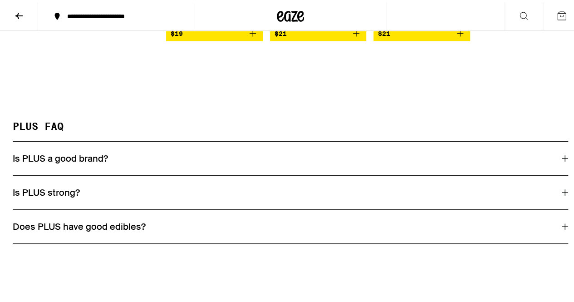
scroll to position [906, 0]
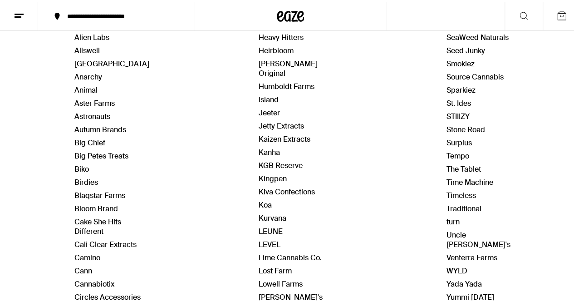
scroll to position [128, 0]
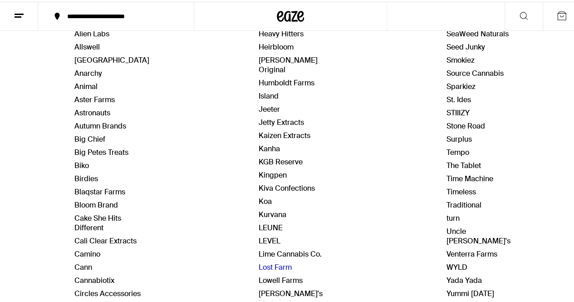
click at [275, 260] on link "Lost Farm" at bounding box center [275, 265] width 33 height 10
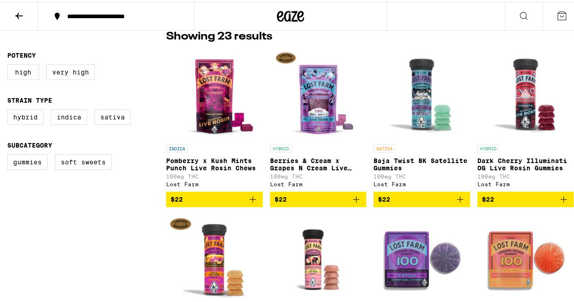
scroll to position [220, 0]
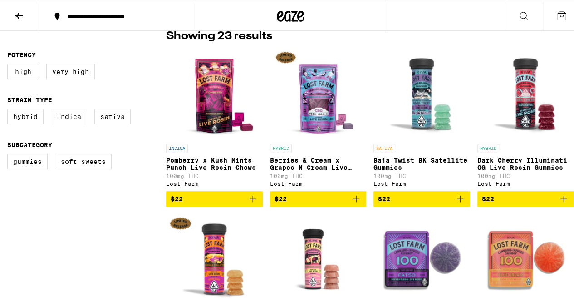
click at [314, 109] on img "Open page for Berries & Cream x Grapes N Cream Live Resin Chews from Lost Farm" at bounding box center [318, 92] width 91 height 91
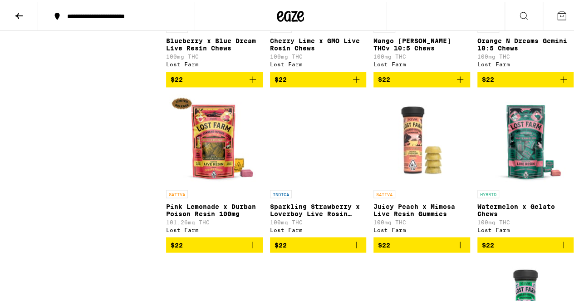
scroll to position [669, 0]
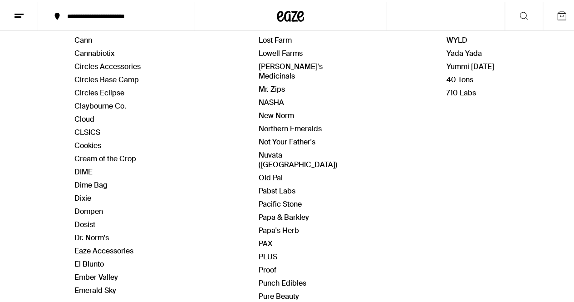
scroll to position [356, 0]
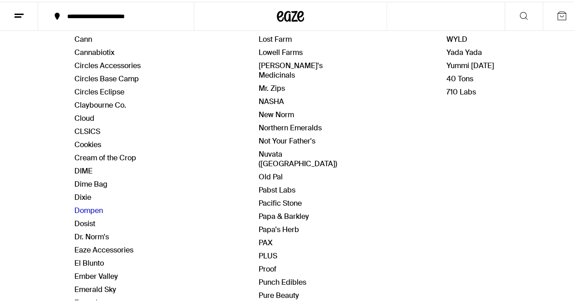
click at [95, 205] on link "Dompen" at bounding box center [88, 209] width 29 height 10
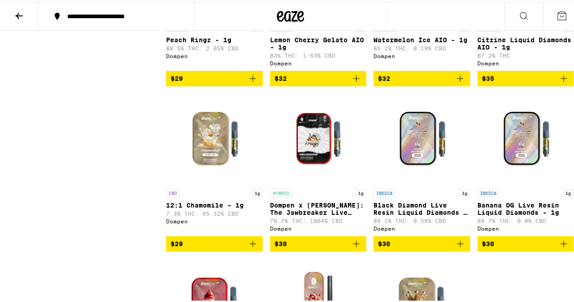
scroll to position [1687, 0]
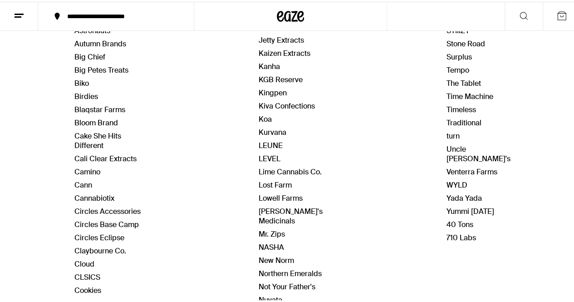
scroll to position [234, 0]
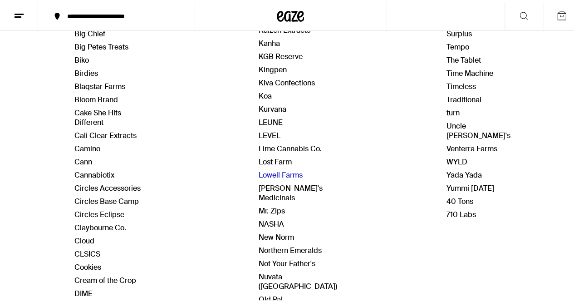
click at [284, 168] on link "Lowell Farms" at bounding box center [281, 173] width 44 height 10
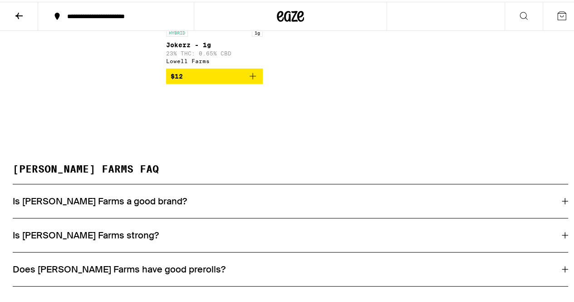
scroll to position [3135, 0]
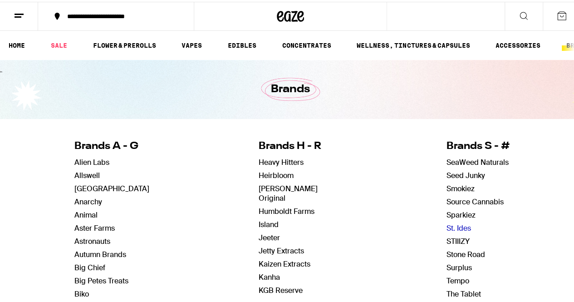
click at [446, 225] on link "St. Ides" at bounding box center [458, 226] width 24 height 10
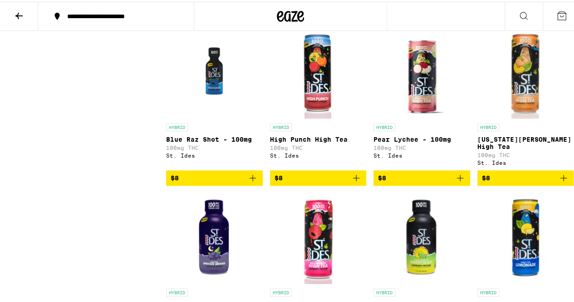
scroll to position [406, 0]
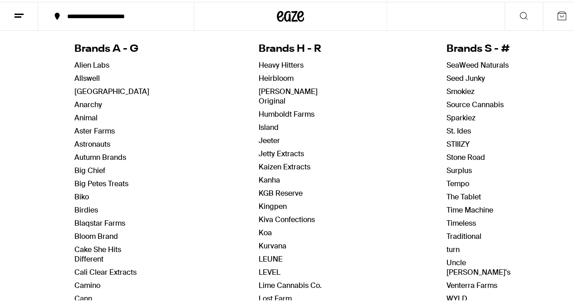
scroll to position [98, 0]
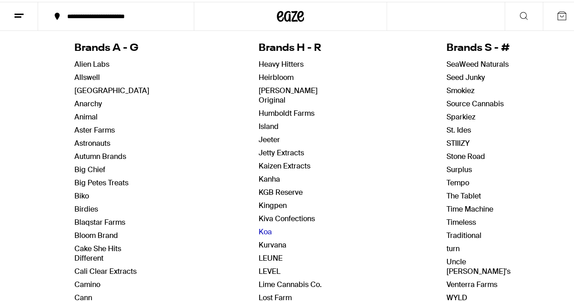
click at [262, 225] on link "Koa" at bounding box center [265, 230] width 13 height 10
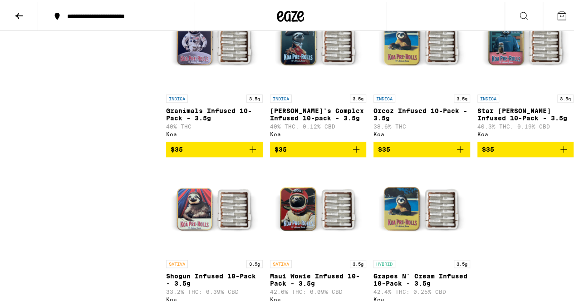
scroll to position [460, 0]
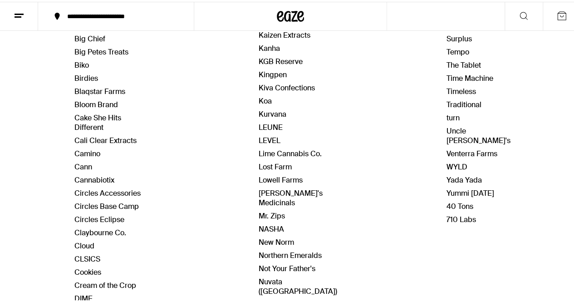
scroll to position [231, 0]
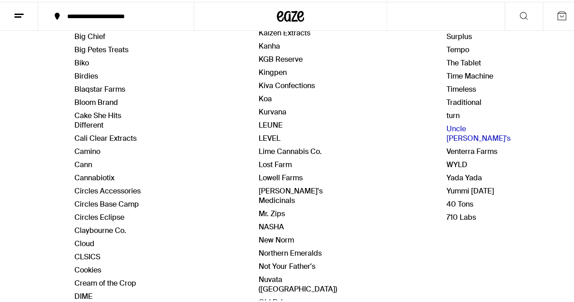
click at [449, 125] on link "Uncle [PERSON_NAME]'s" at bounding box center [478, 131] width 64 height 19
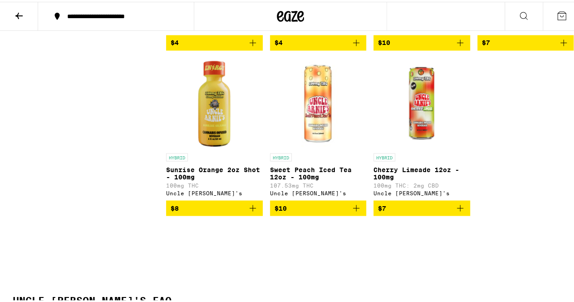
scroll to position [735, 0]
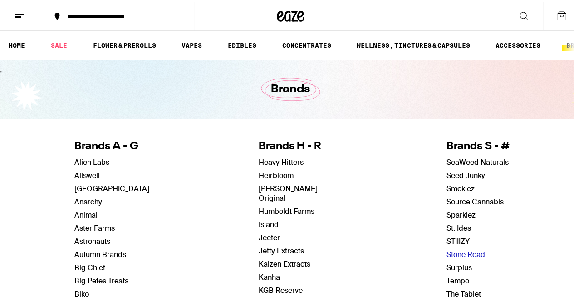
click at [446, 251] on link "Stone Road" at bounding box center [465, 253] width 39 height 10
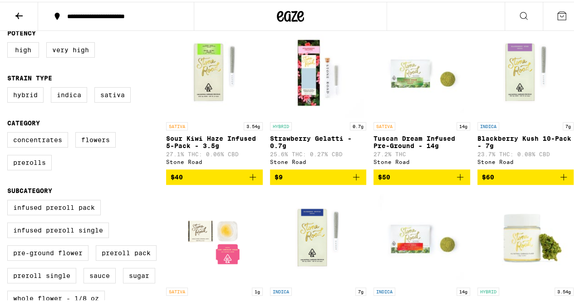
scroll to position [267, 0]
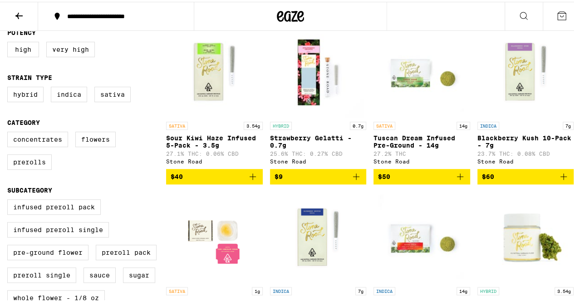
click at [401, 68] on img "Open page for Tuscan Dream Infused Pre-Ground - 14g from Stone Road" at bounding box center [421, 69] width 91 height 91
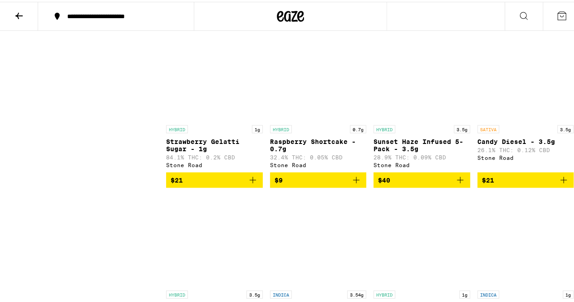
scroll to position [760, 0]
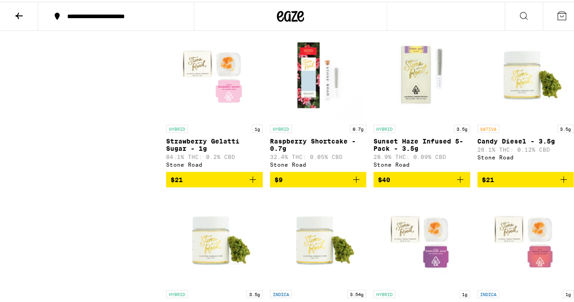
click at [203, 99] on img "Open page for Strawberry Gelatti Sugar - 1g from Stone Road" at bounding box center [214, 72] width 92 height 91
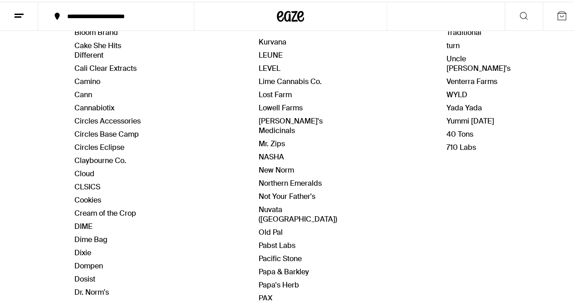
scroll to position [301, 0]
click at [261, 114] on link "[PERSON_NAME]'s Medicinals" at bounding box center [291, 123] width 64 height 19
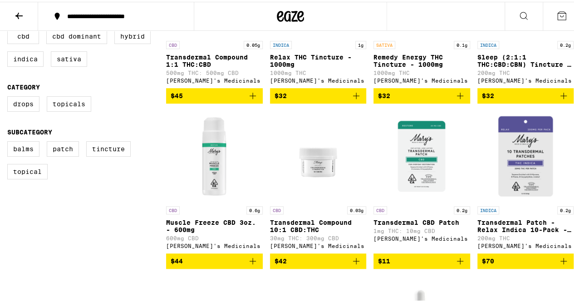
scroll to position [323, 0]
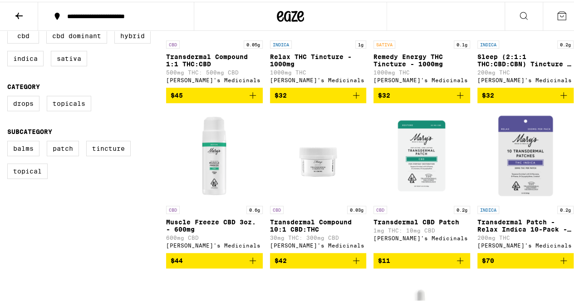
click at [446, 155] on img "Open page for Transdermal CBD Patch from Mary's Medicinals" at bounding box center [421, 153] width 91 height 91
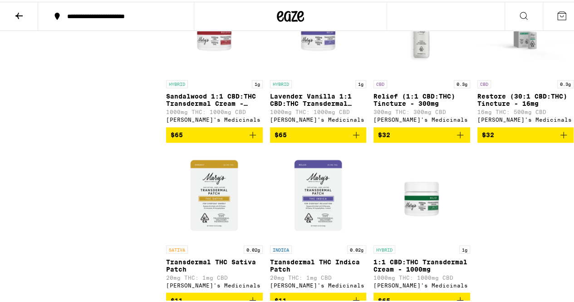
scroll to position [607, 0]
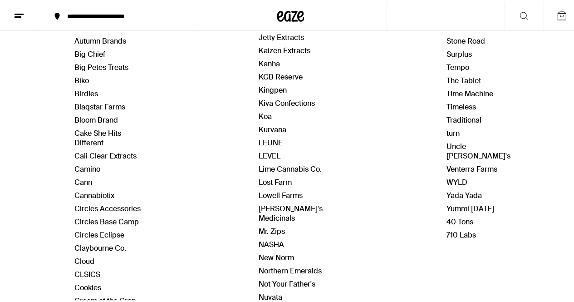
scroll to position [429, 0]
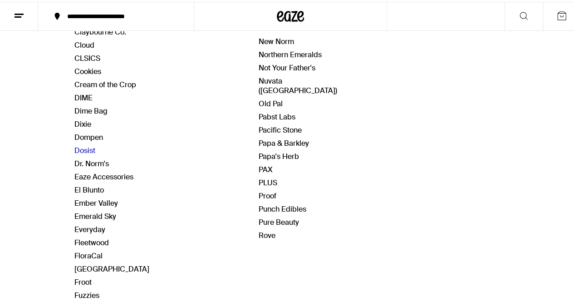
click at [84, 144] on link "Dosist" at bounding box center [84, 149] width 21 height 10
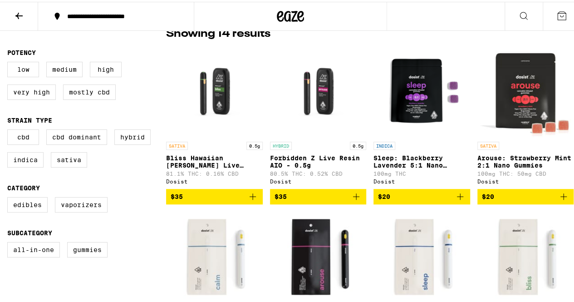
scroll to position [250, 0]
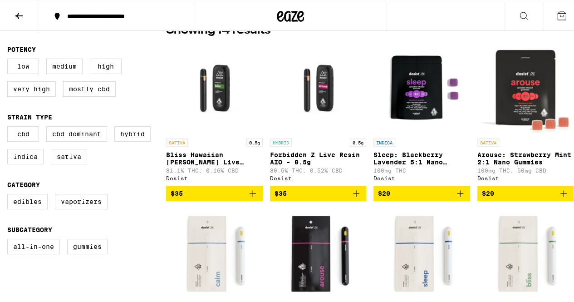
click at [419, 156] on p "Sleep: Blackberry Lavender 5:1 Nano Gummies" at bounding box center [421, 156] width 97 height 15
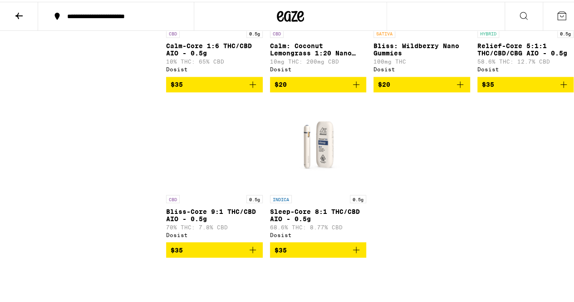
scroll to position [718, 0]
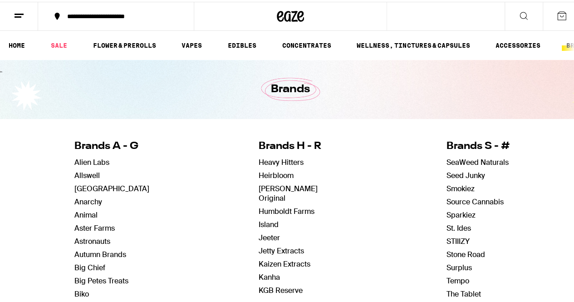
scroll to position [115, 0]
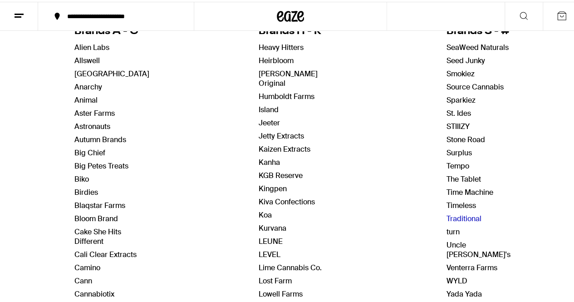
click at [453, 213] on link "Traditional" at bounding box center [463, 217] width 35 height 10
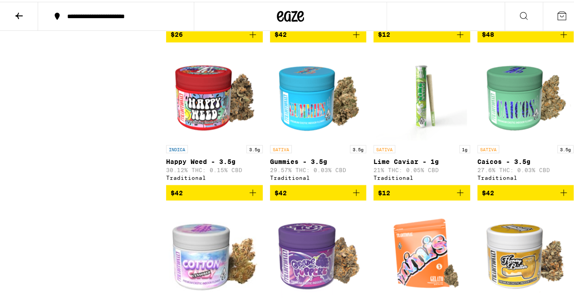
scroll to position [733, 0]
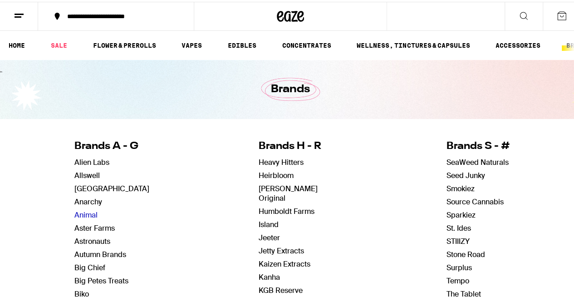
click at [84, 211] on link "Animal" at bounding box center [85, 213] width 23 height 10
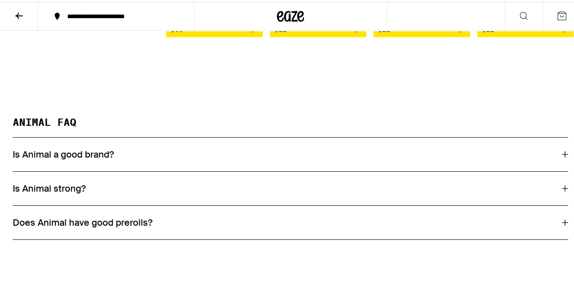
scroll to position [1043, 0]
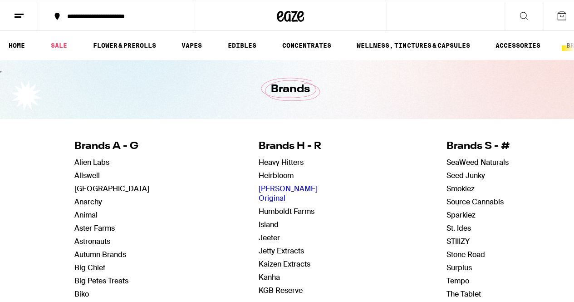
click at [275, 187] on link "[PERSON_NAME] Original" at bounding box center [288, 191] width 59 height 19
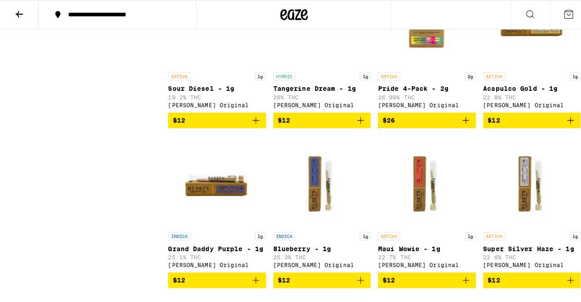
scroll to position [1273, 0]
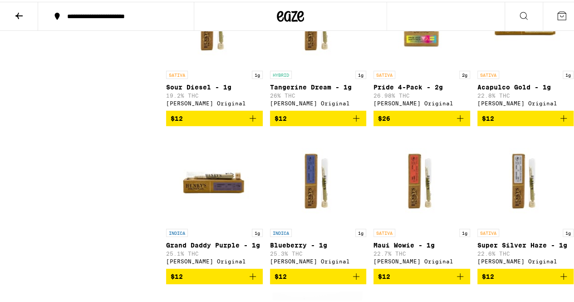
click at [413, 58] on img "Open page for Pride 4-Pack - 2g from Henry's Original" at bounding box center [421, 19] width 91 height 91
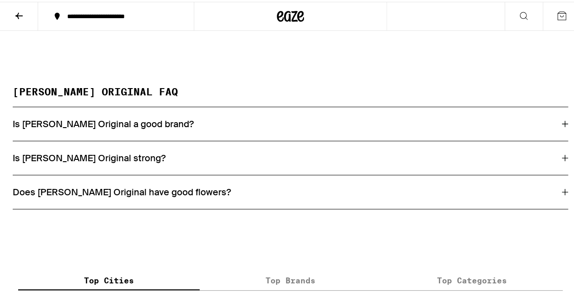
scroll to position [1709, 0]
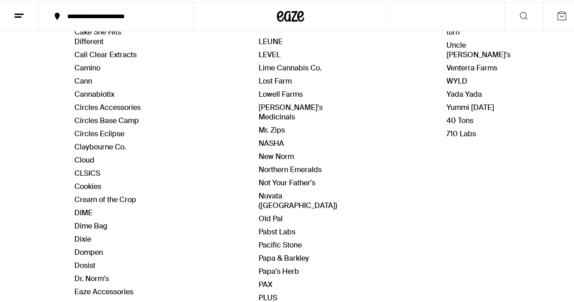
scroll to position [314, 0]
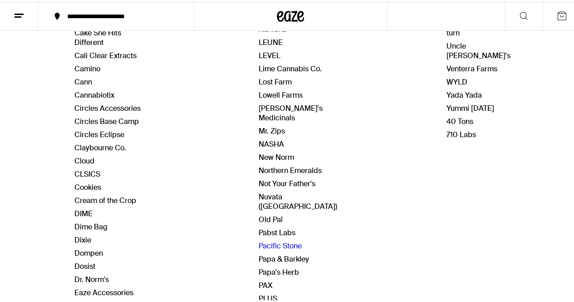
click at [262, 239] on link "Pacific Stone" at bounding box center [280, 244] width 43 height 10
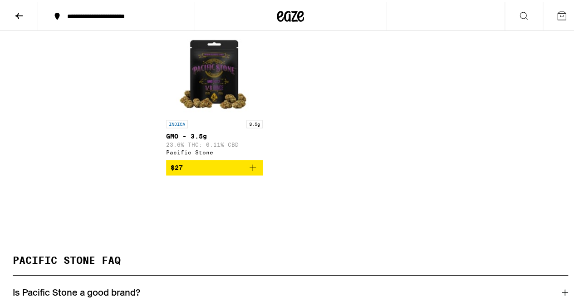
scroll to position [2410, 0]
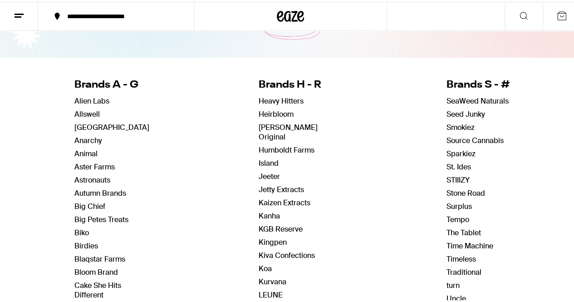
scroll to position [62, 0]
click at [85, 239] on link "Birdies" at bounding box center [86, 244] width 24 height 10
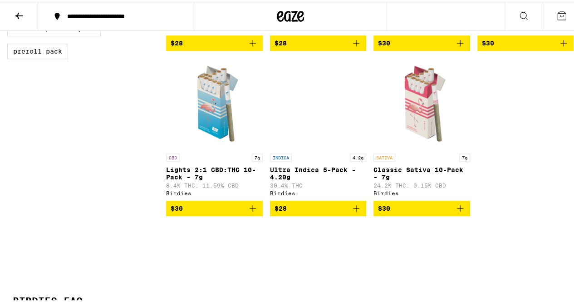
scroll to position [399, 0]
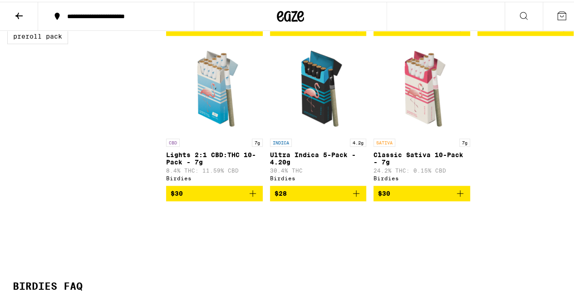
click at [309, 237] on div "Birdies Straight rolls crafted for a better burn every time. FILTER Potency Low…" at bounding box center [290, 39] width 581 height 819
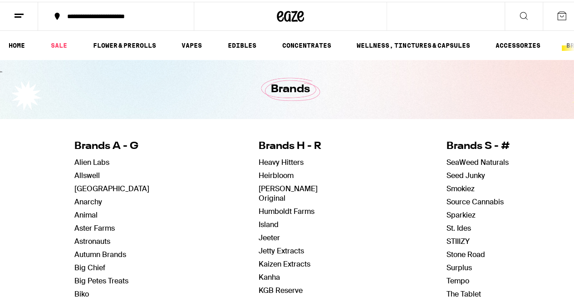
scroll to position [19, 0]
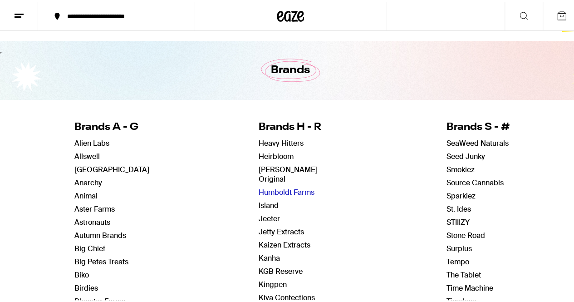
click at [290, 186] on link "Humboldt Farms" at bounding box center [287, 191] width 56 height 10
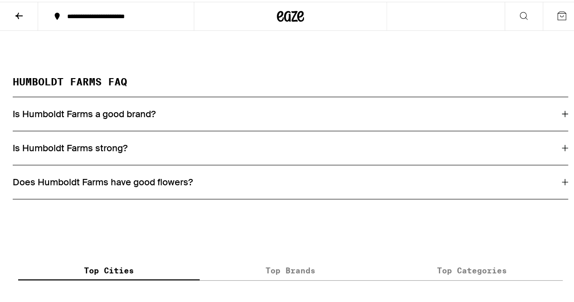
scroll to position [4404, 0]
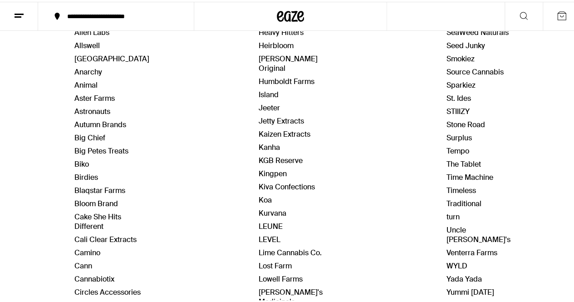
scroll to position [131, 0]
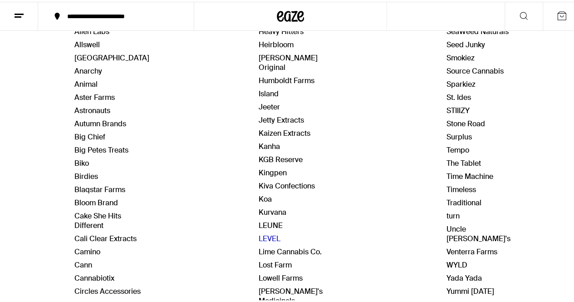
click at [271, 232] on link "LEVEL" at bounding box center [270, 237] width 22 height 10
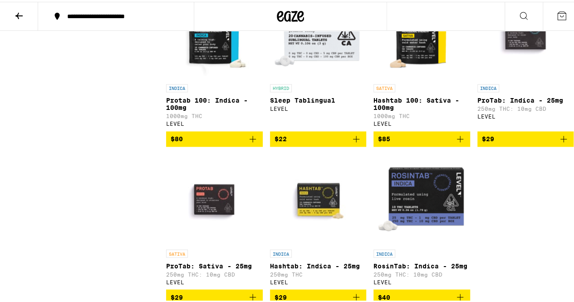
scroll to position [671, 0]
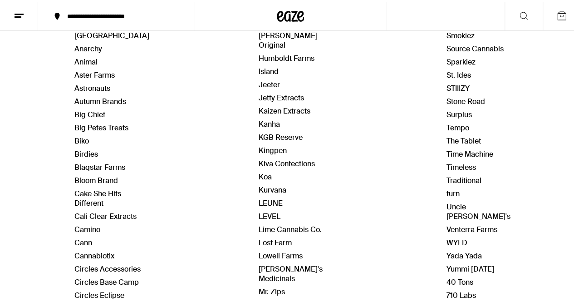
scroll to position [155, 0]
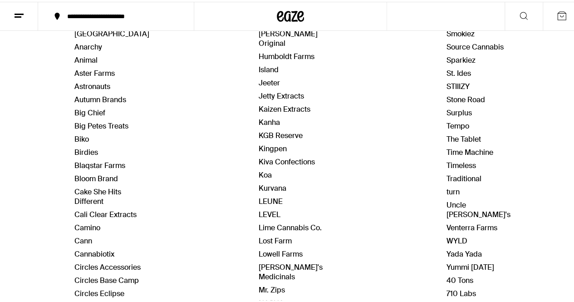
click at [446, 113] on link "Surplus" at bounding box center [458, 111] width 25 height 10
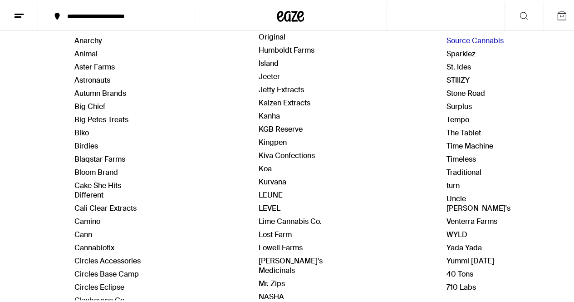
scroll to position [162, 0]
click at [449, 114] on link "Tempo" at bounding box center [457, 118] width 23 height 10
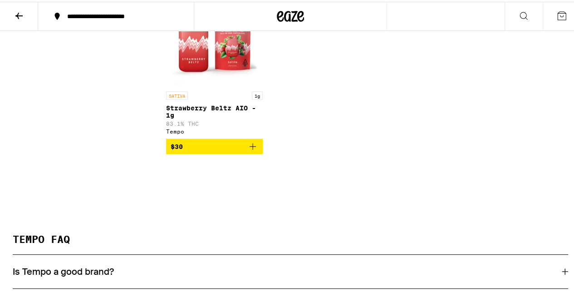
scroll to position [976, 0]
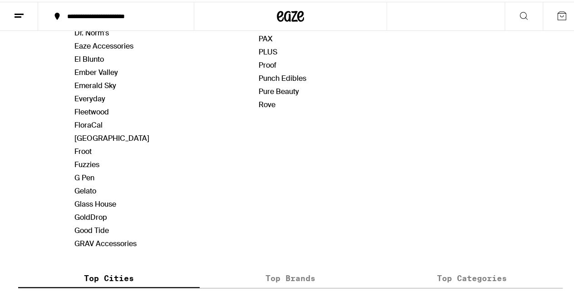
scroll to position [661, 0]
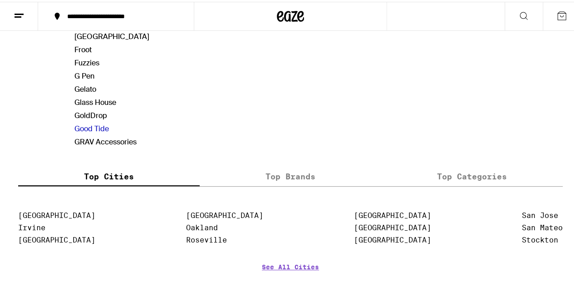
click at [94, 122] on link "Good Tide" at bounding box center [91, 127] width 34 height 10
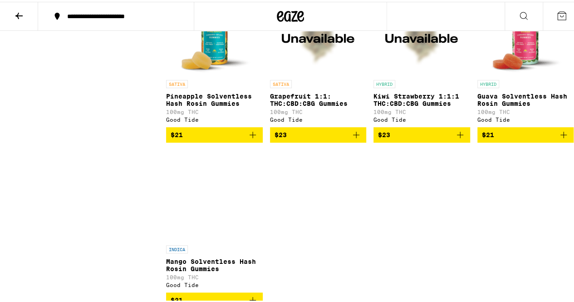
scroll to position [289, 0]
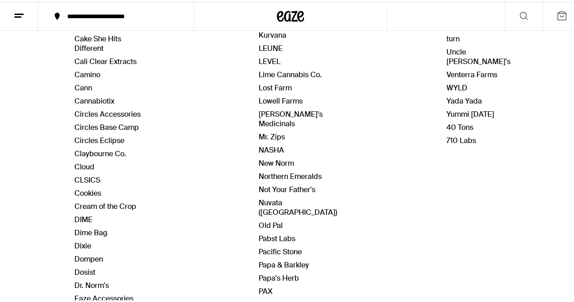
scroll to position [306, 0]
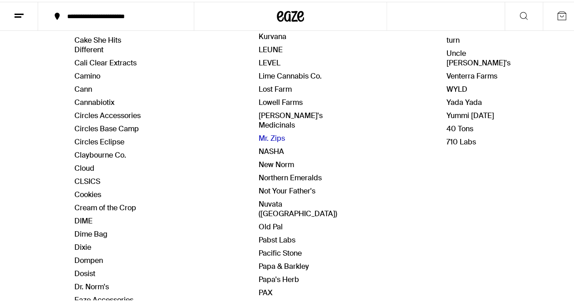
click at [271, 132] on link "Mr. Zips" at bounding box center [272, 137] width 26 height 10
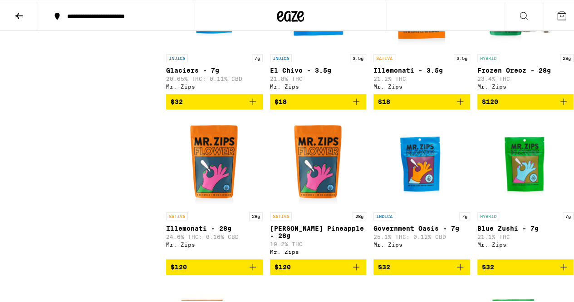
scroll to position [1759, 0]
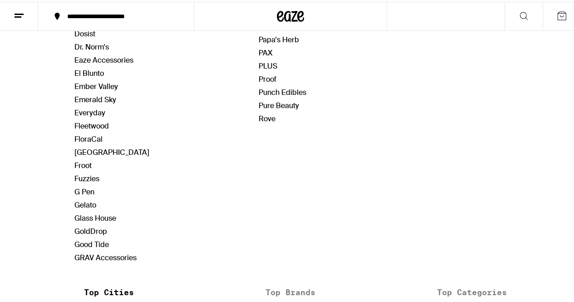
scroll to position [546, 0]
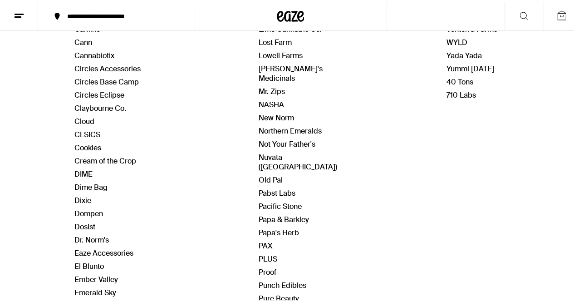
scroll to position [357, 0]
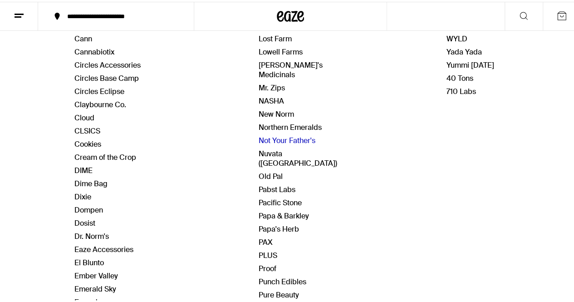
click at [267, 134] on link "Not Your Father's" at bounding box center [287, 139] width 57 height 10
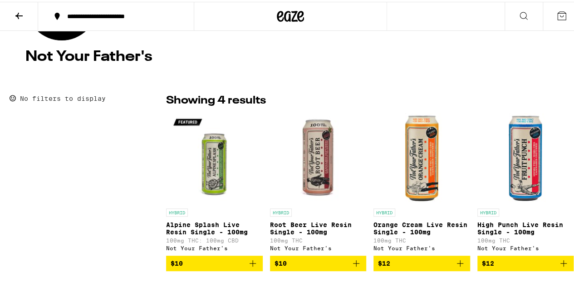
scroll to position [156, 0]
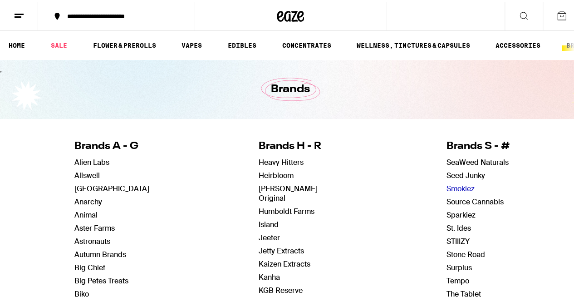
click at [446, 185] on link "Smokiez" at bounding box center [460, 187] width 28 height 10
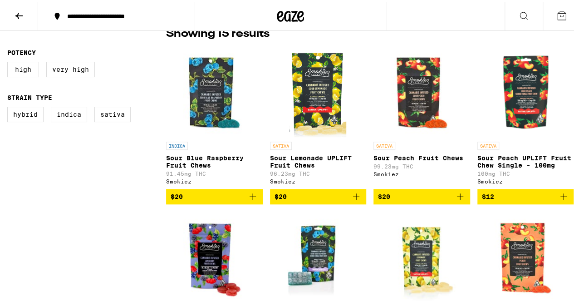
scroll to position [229, 0]
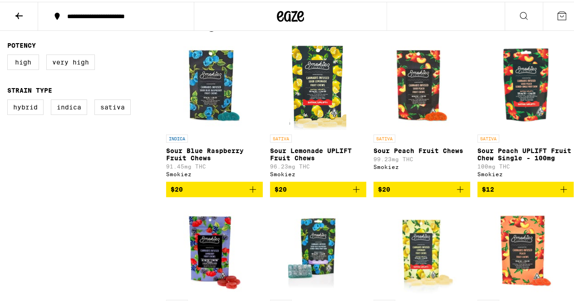
click at [402, 104] on img "Open page for Sour Peach Fruit Chews from Smokiez" at bounding box center [421, 82] width 91 height 91
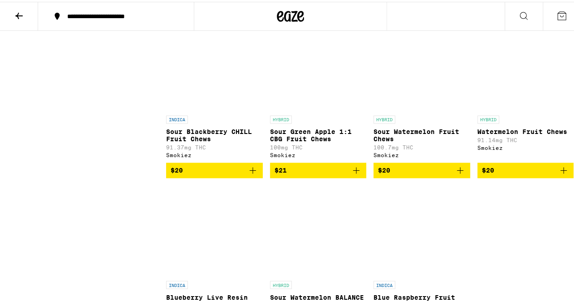
scroll to position [671, 0]
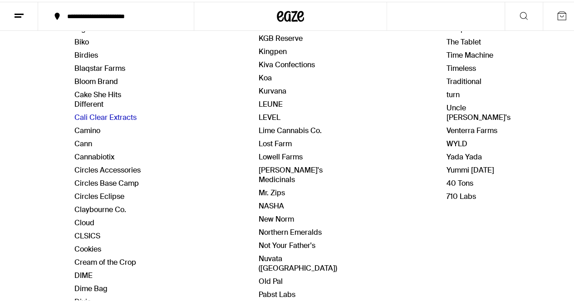
scroll to position [252, 0]
click at [216, 240] on div "Brands A - G Alien Labs Allswell Almora Farm Anarchy Animal Aster Farms Astrona…" at bounding box center [290, 214] width 432 height 684
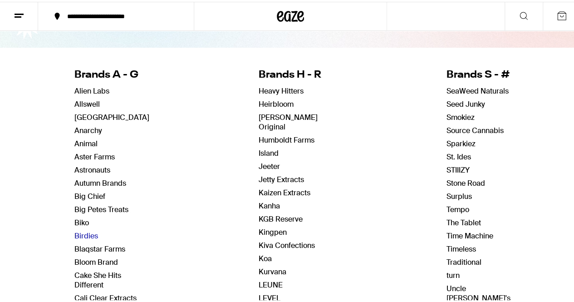
scroll to position [71, 0]
click at [259, 102] on link "Heirbloom" at bounding box center [276, 103] width 35 height 10
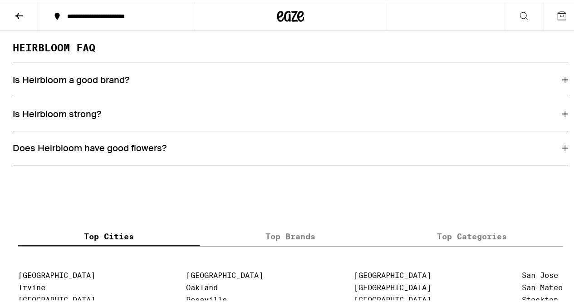
scroll to position [1104, 0]
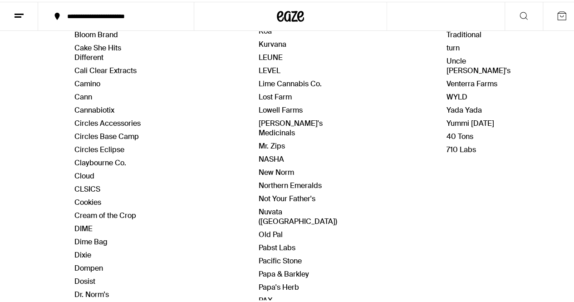
scroll to position [300, 0]
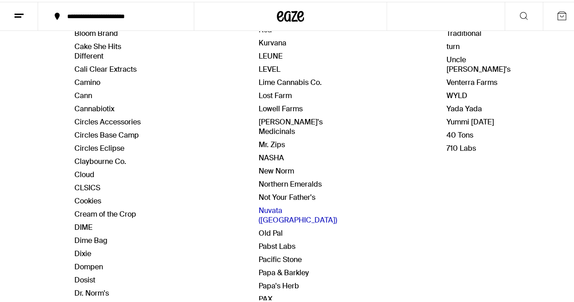
click at [267, 204] on link "Nuvata ([GEOGRAPHIC_DATA])" at bounding box center [298, 213] width 78 height 19
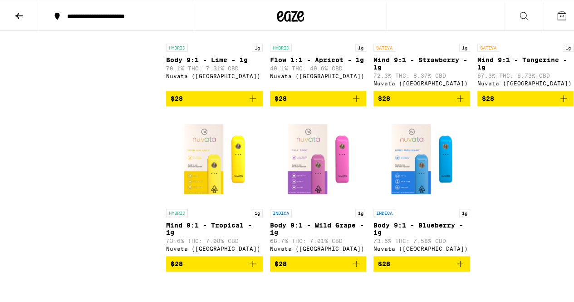
scroll to position [347, 0]
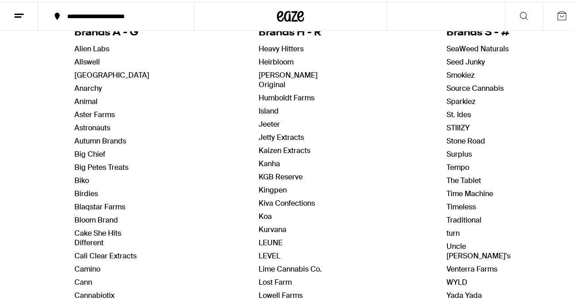
scroll to position [125, 0]
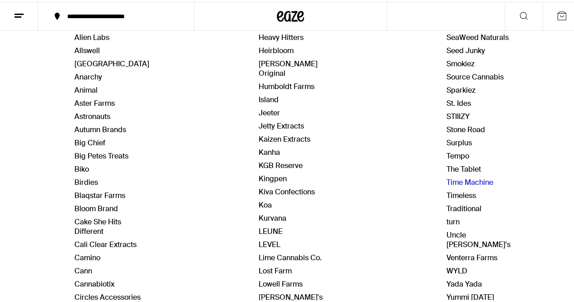
click at [446, 176] on link "Time Machine" at bounding box center [469, 181] width 47 height 10
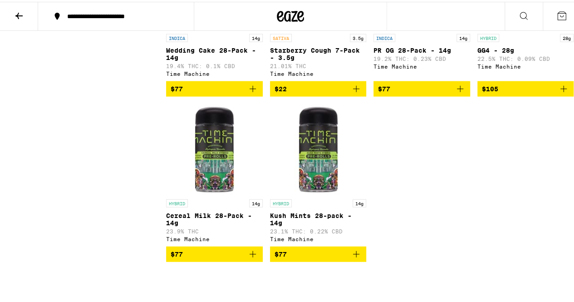
scroll to position [1100, 0]
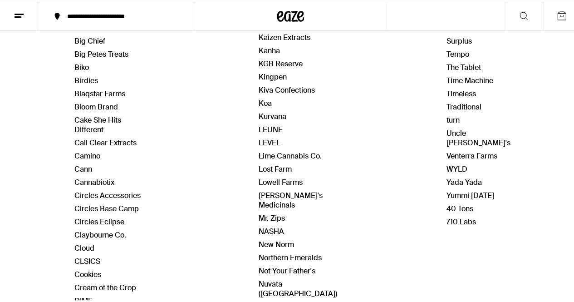
scroll to position [226, 0]
click at [447, 129] on link "Uncle [PERSON_NAME]'s" at bounding box center [478, 136] width 64 height 19
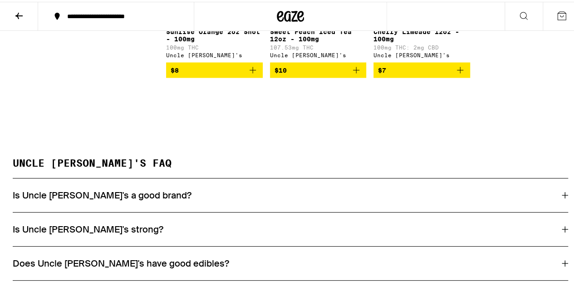
scroll to position [871, 0]
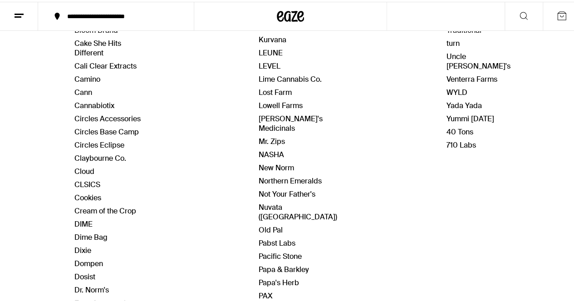
scroll to position [304, 0]
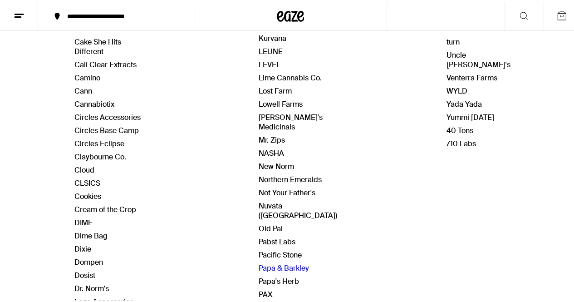
click at [289, 261] on link "Papa & Barkley" at bounding box center [284, 266] width 50 height 10
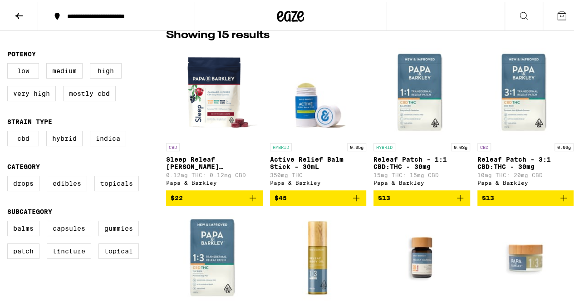
scroll to position [246, 0]
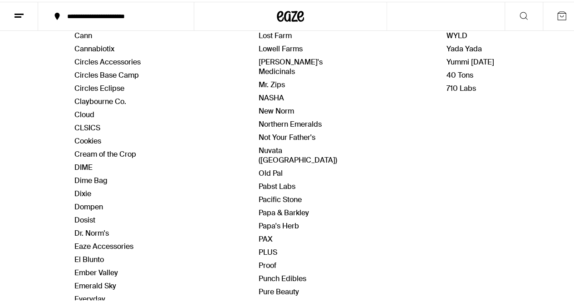
scroll to position [359, 0]
click at [95, 266] on link "Ember Valley" at bounding box center [96, 271] width 44 height 10
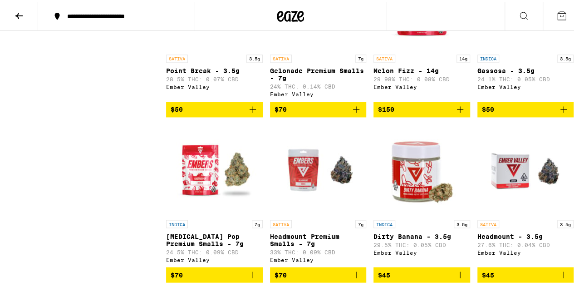
scroll to position [639, 0]
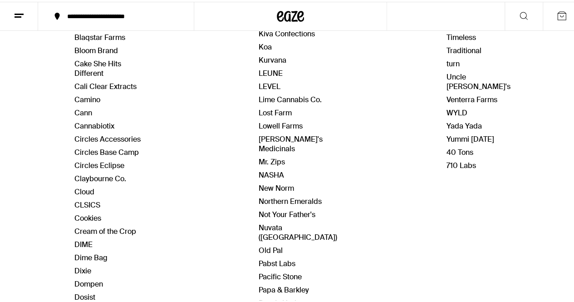
scroll to position [284, 0]
